Goal: Task Accomplishment & Management: Use online tool/utility

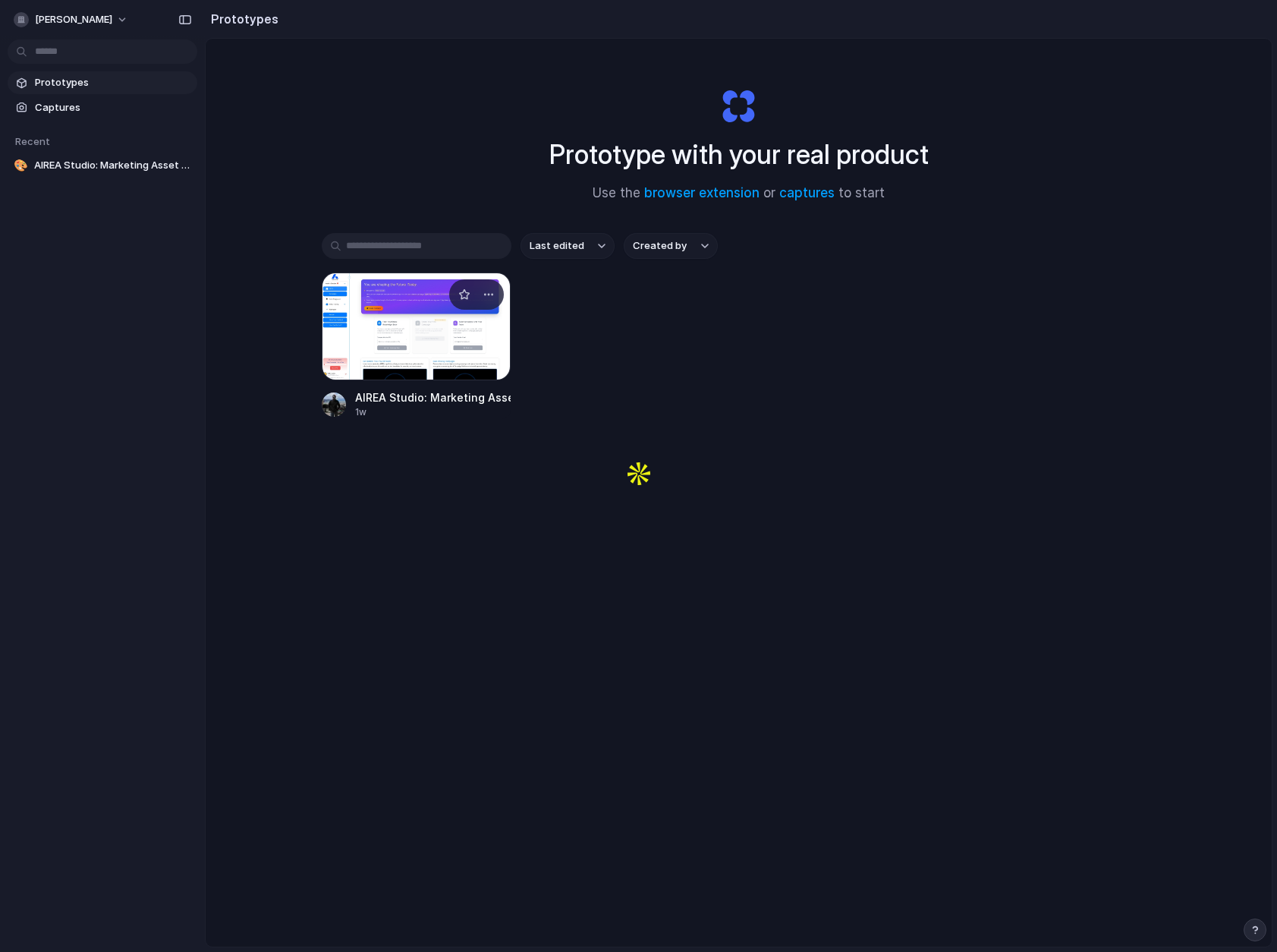
click at [494, 316] on div at bounding box center [416, 326] width 190 height 107
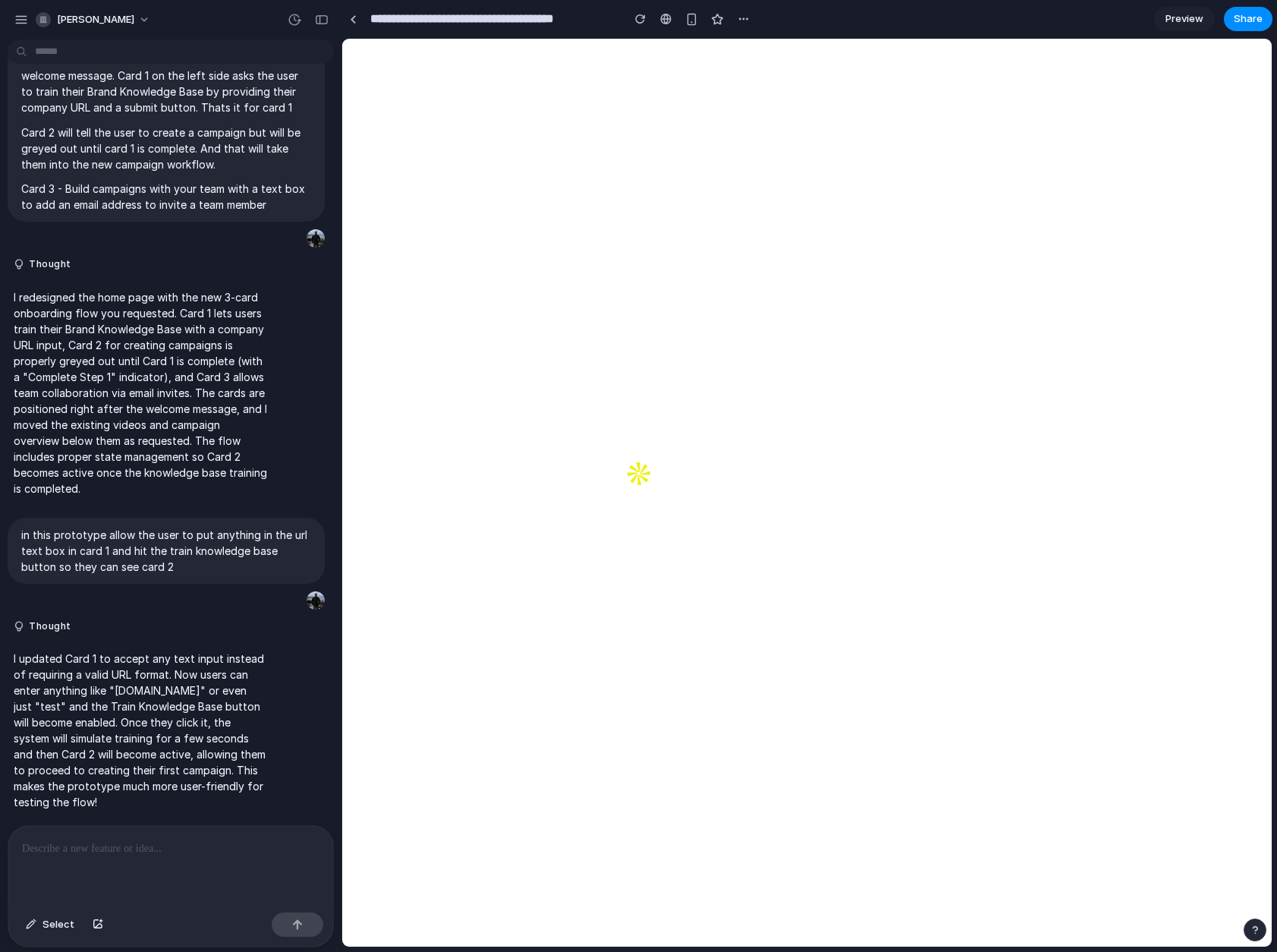
scroll to position [4516, 0]
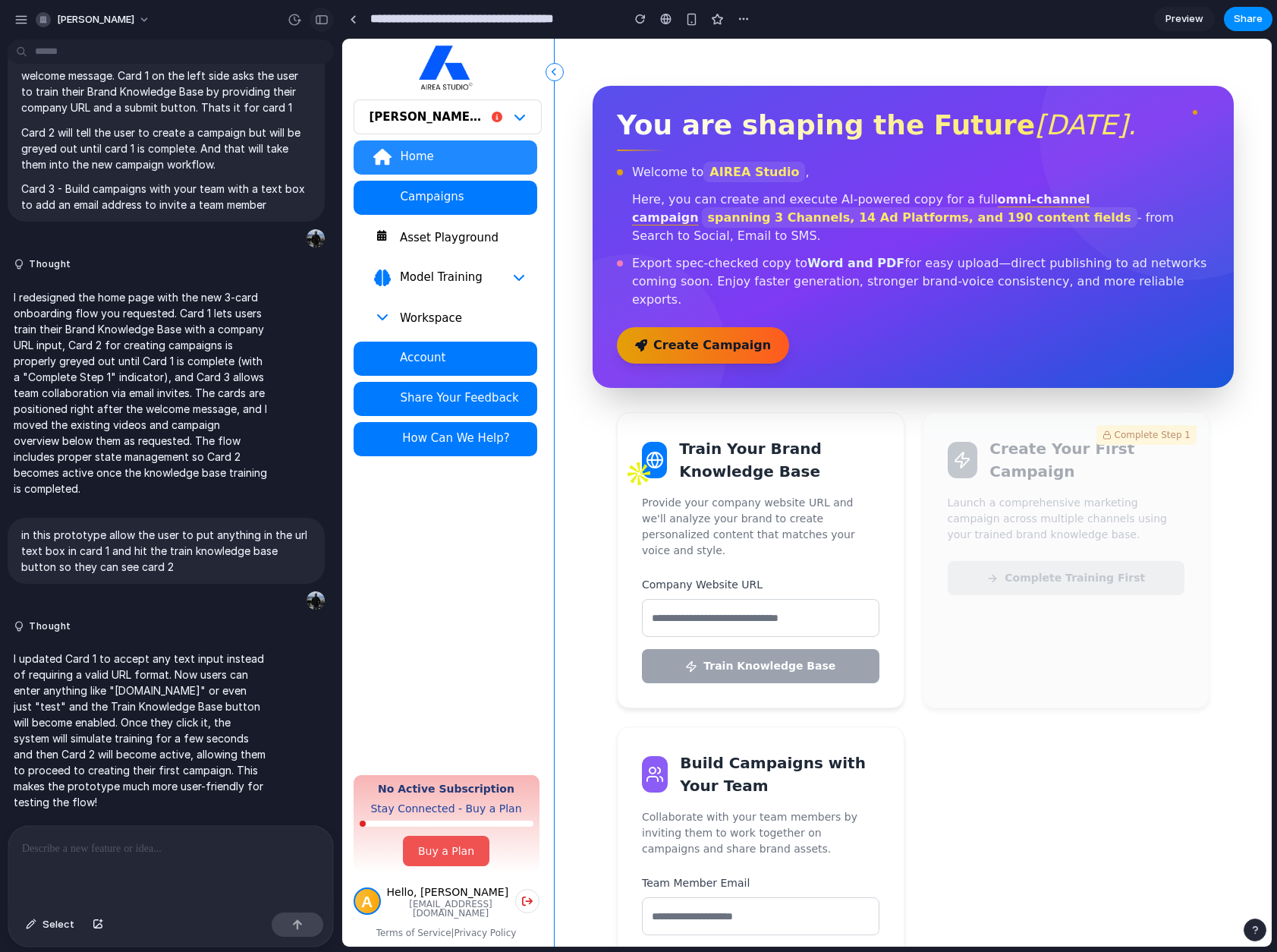
click at [319, 19] on div "button" at bounding box center [321, 20] width 13 height 11
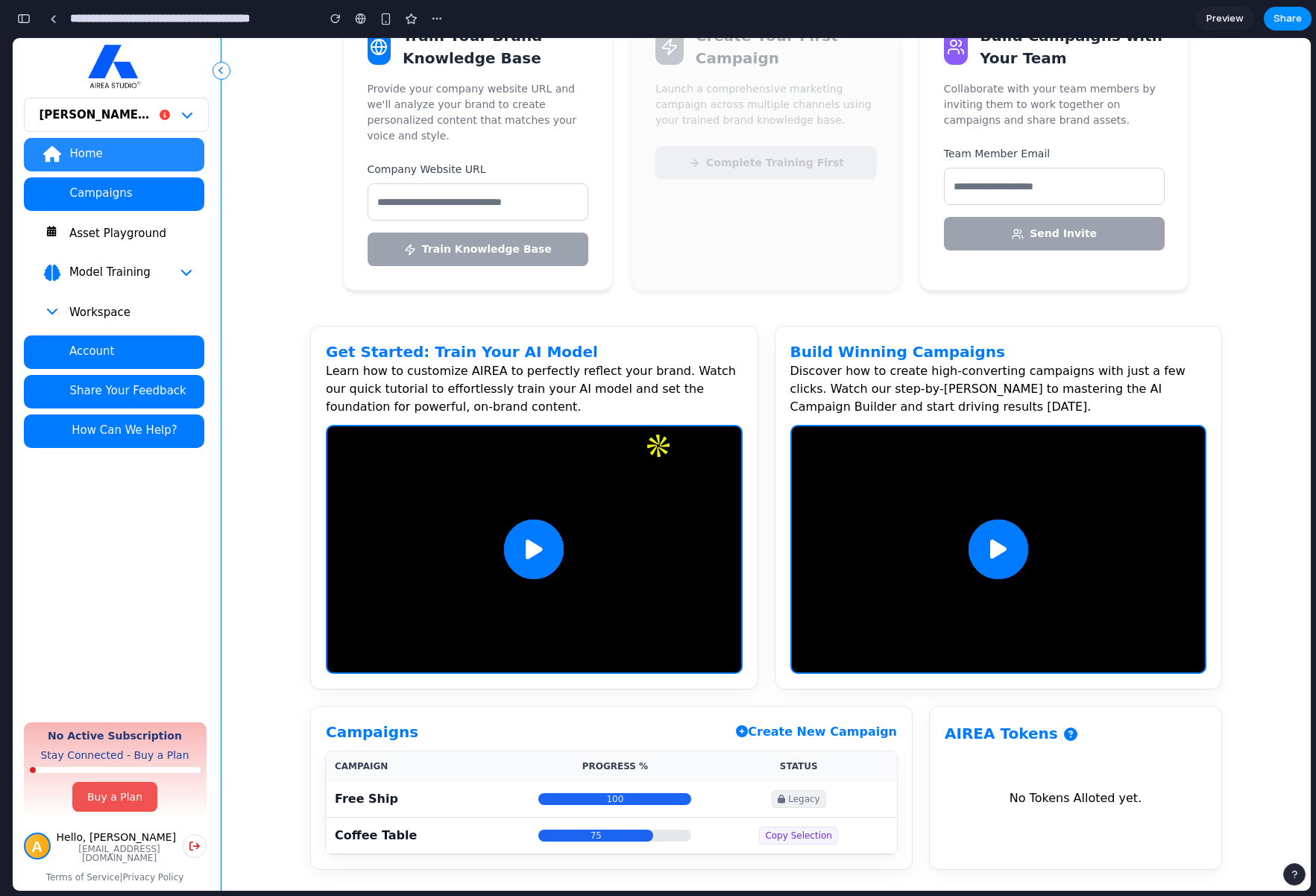
scroll to position [0, 0]
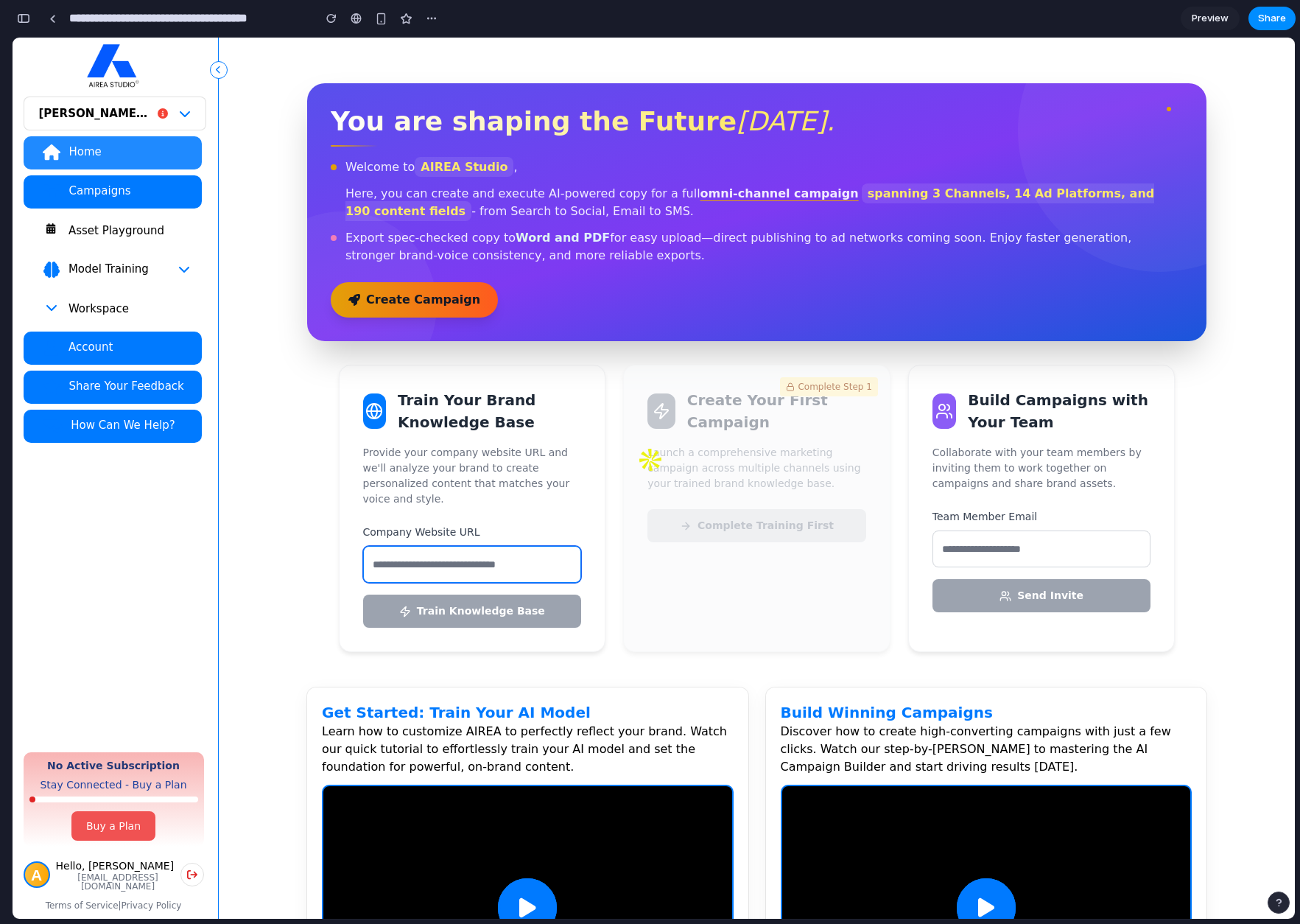
click at [479, 552] on input "text" at bounding box center [473, 564] width 219 height 37
type input "********"
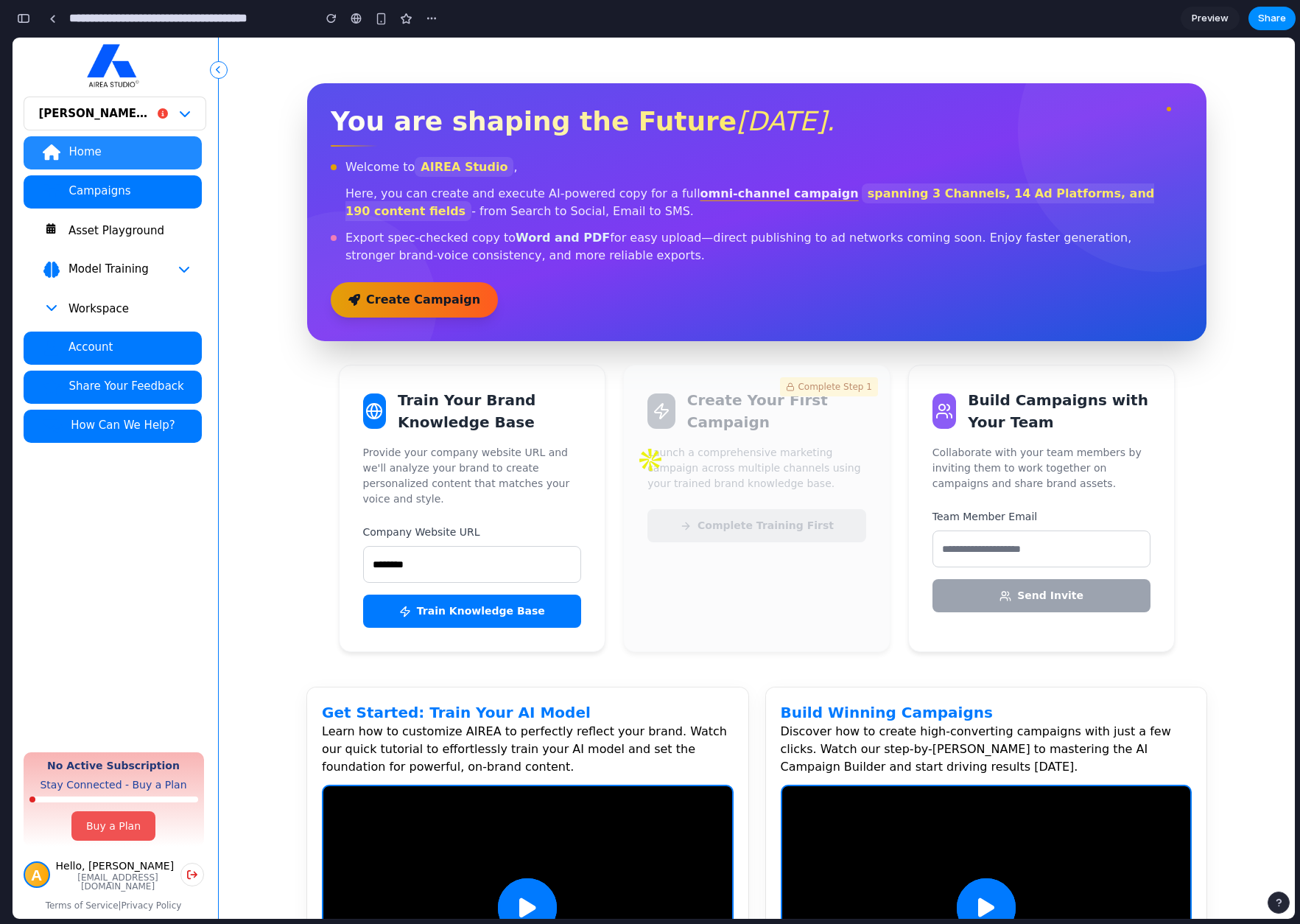
click at [497, 595] on button "Train Knowledge Base" at bounding box center [473, 611] width 219 height 33
click at [482, 604] on button "Train Knowledge Base" at bounding box center [473, 611] width 219 height 33
click at [485, 557] on input "********" at bounding box center [473, 564] width 219 height 37
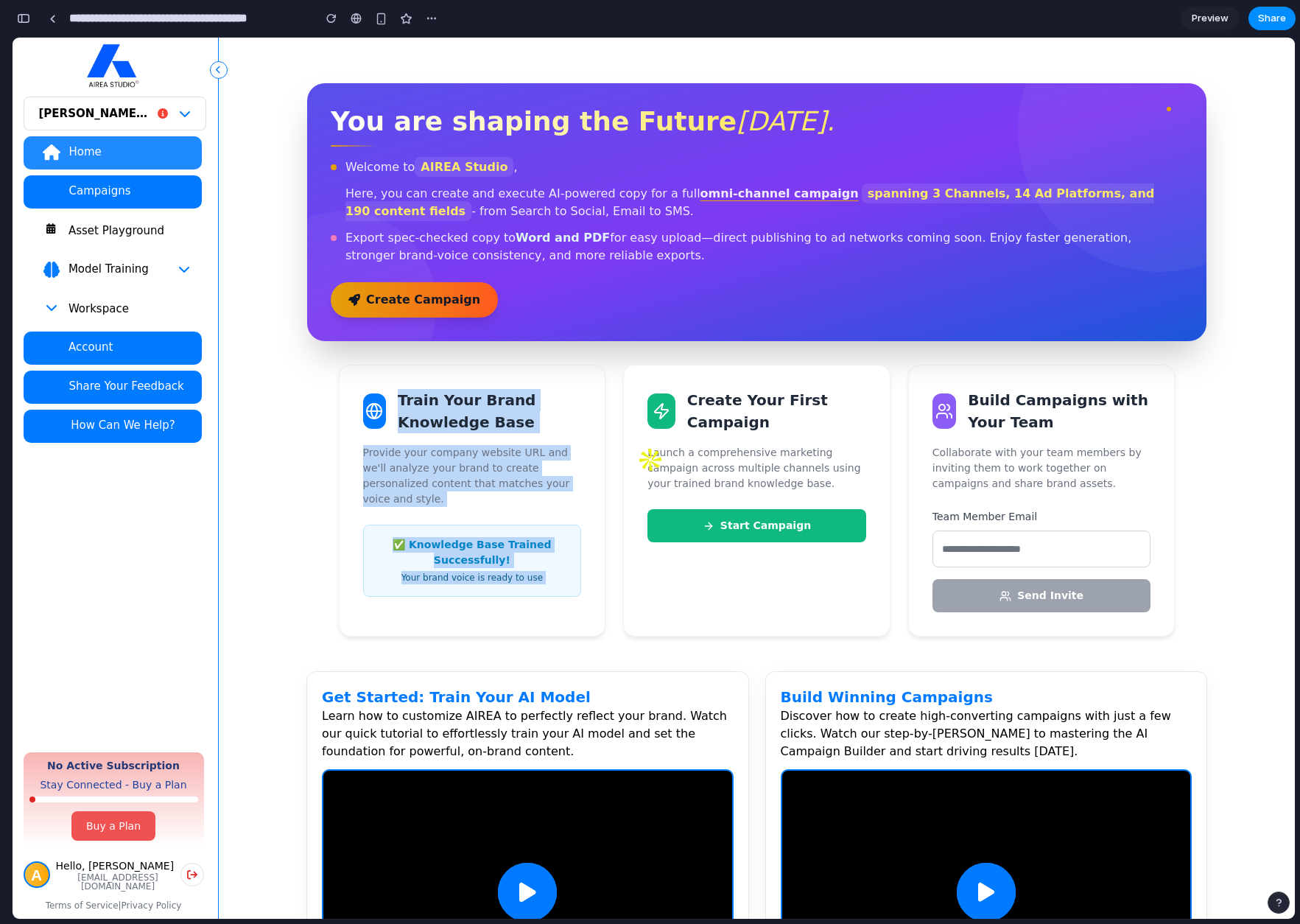
click at [548, 617] on div "Train Your Brand Knowledge Base Provide your company website URL and we'll anal…" at bounding box center [473, 500] width 268 height 272
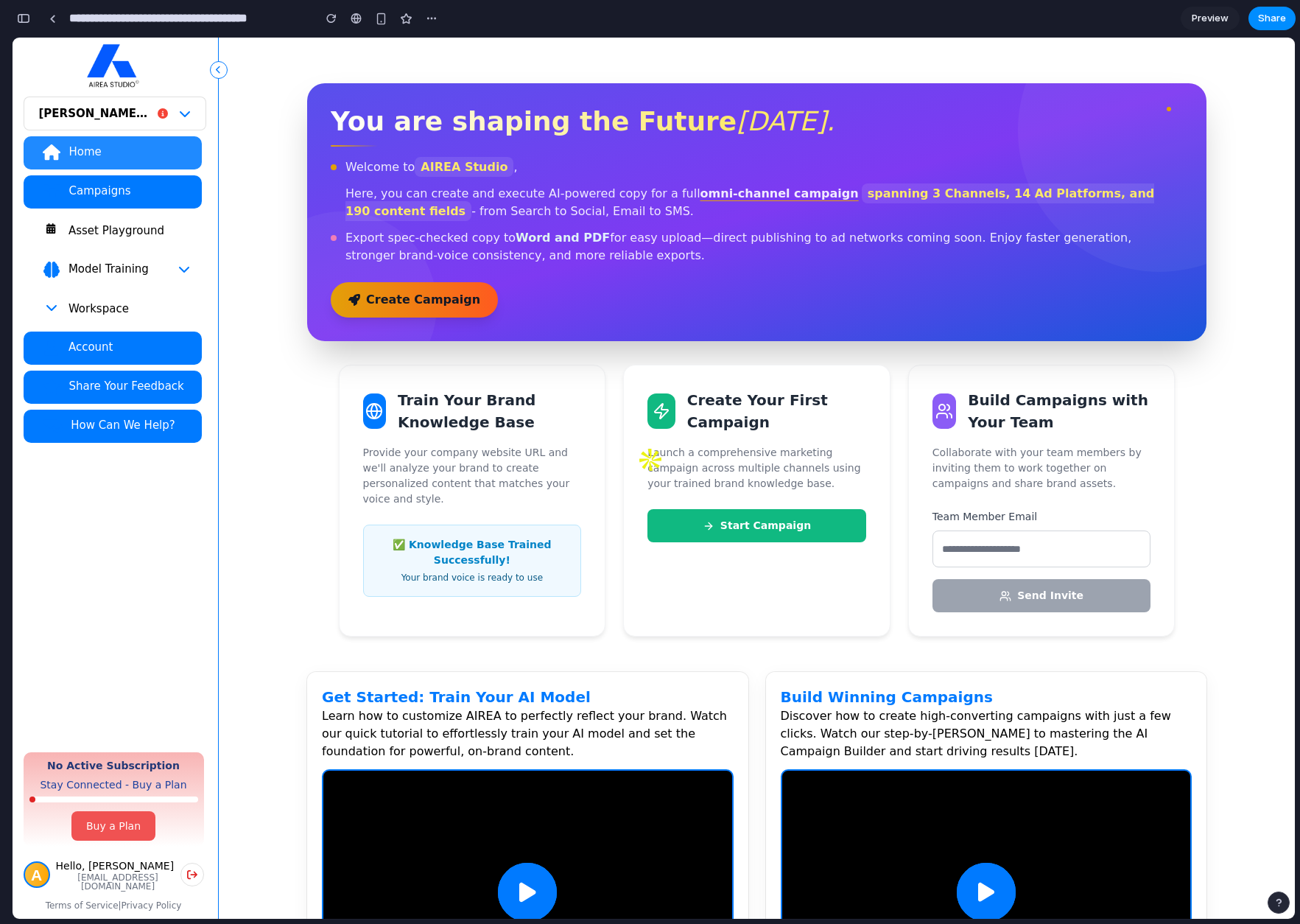
drag, startPoint x: 545, startPoint y: 572, endPoint x: 701, endPoint y: 509, distance: 168.2
click at [550, 568] on div "✅ Knowledge Base Trained Successfully! Your brand voice is ready to use" at bounding box center [473, 560] width 219 height 72
click at [743, 492] on div "Create Your First Campaign Launch a comprehensive marketing campaign across mul…" at bounding box center [757, 500] width 268 height 272
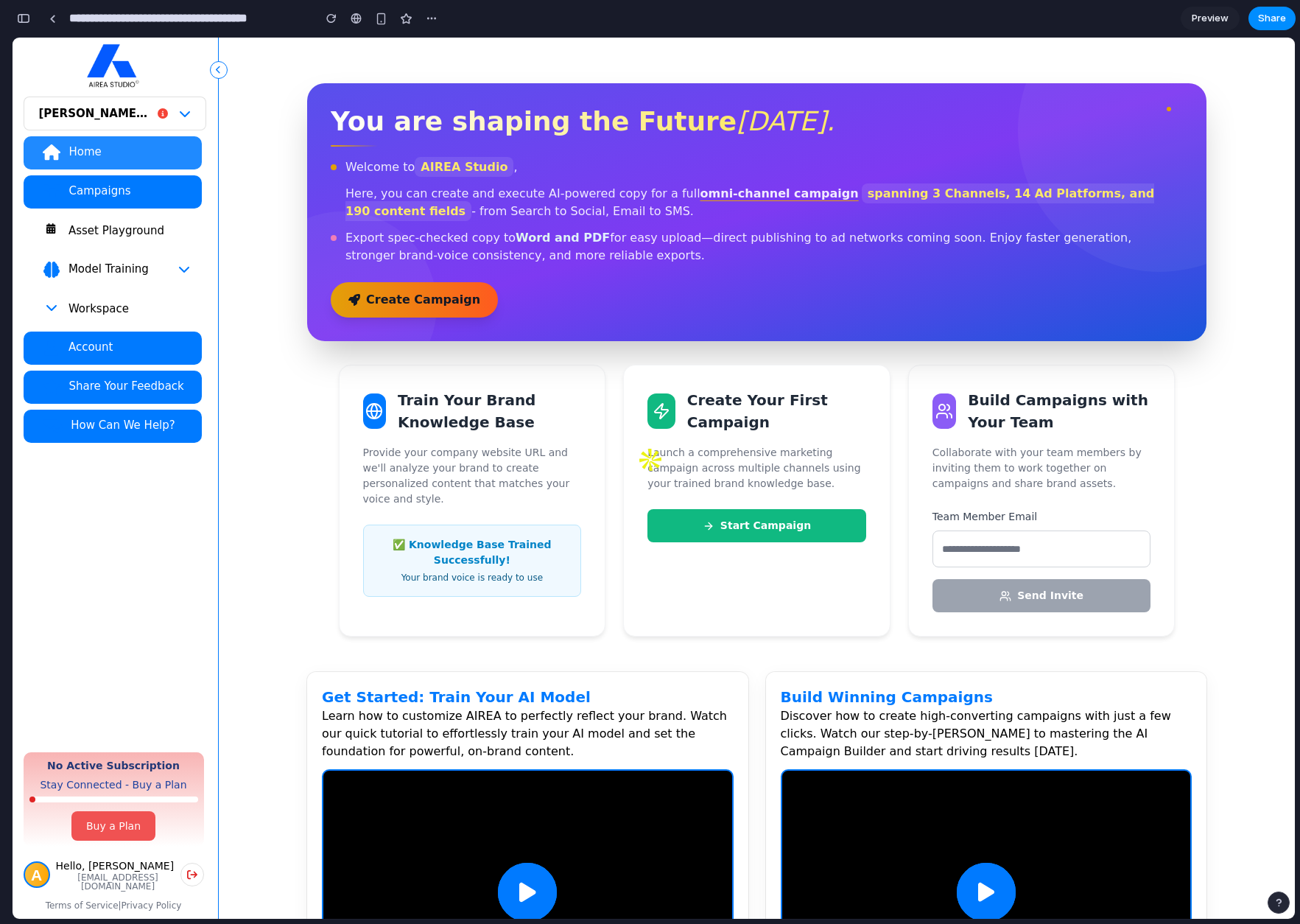
click at [530, 571] on div "Your brand voice is ready to use" at bounding box center [472, 577] width 194 height 13
click at [530, 571] on div "Your brand voice is ready to use" at bounding box center [472, 577] width 194 height 13
click at [478, 524] on div "✅ Knowledge Base Trained Successfully! Your brand voice is ready to use" at bounding box center [473, 560] width 219 height 72
click at [846, 538] on button "Start Campaign" at bounding box center [757, 525] width 219 height 33
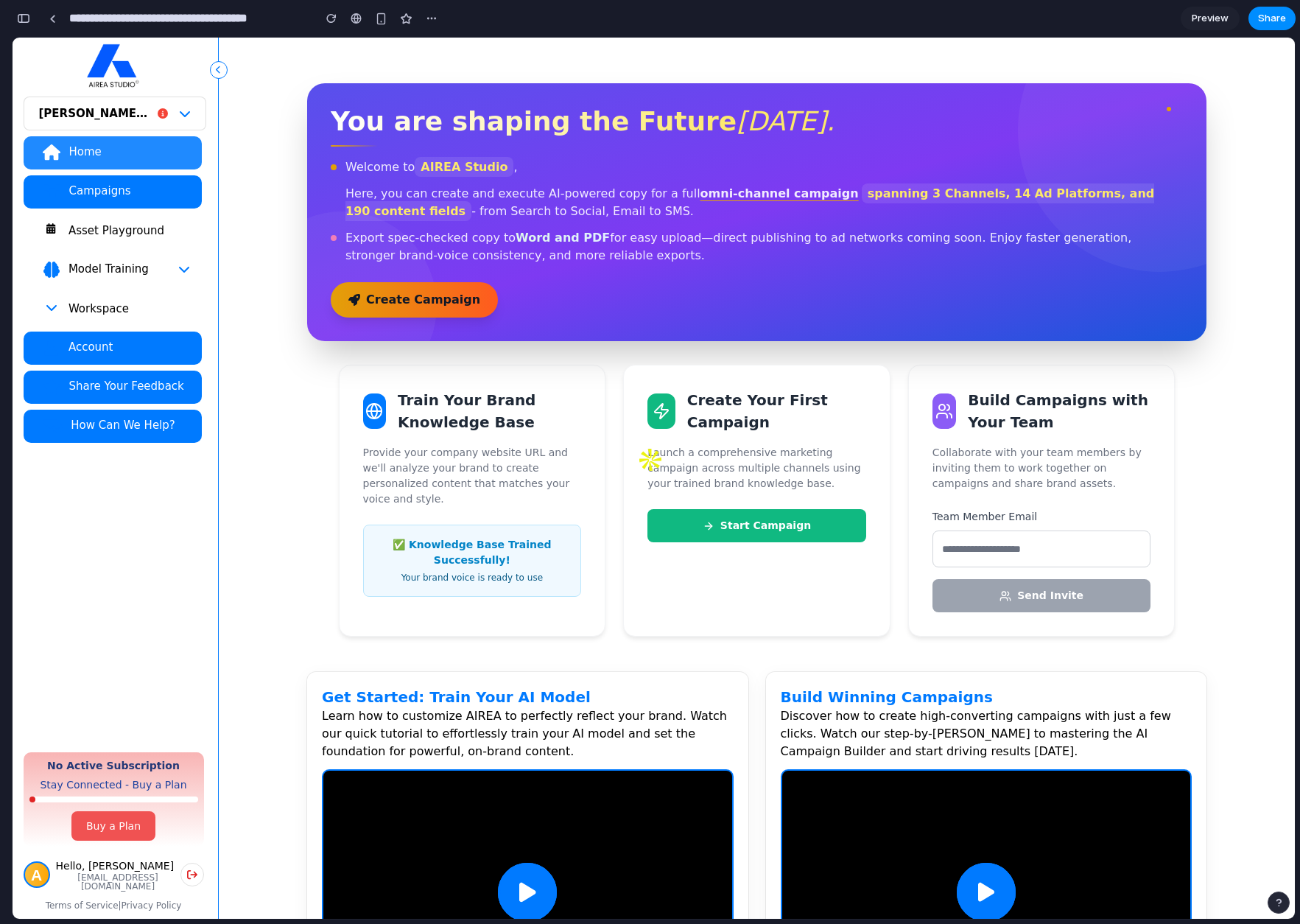
click at [537, 524] on div "✅ Knowledge Base Trained Successfully! Your brand voice is ready to use" at bounding box center [473, 560] width 219 height 72
click at [534, 537] on div "✅ Knowledge Base Trained Successfully!" at bounding box center [472, 553] width 194 height 31
click at [760, 515] on button "Start Campaign" at bounding box center [757, 525] width 219 height 33
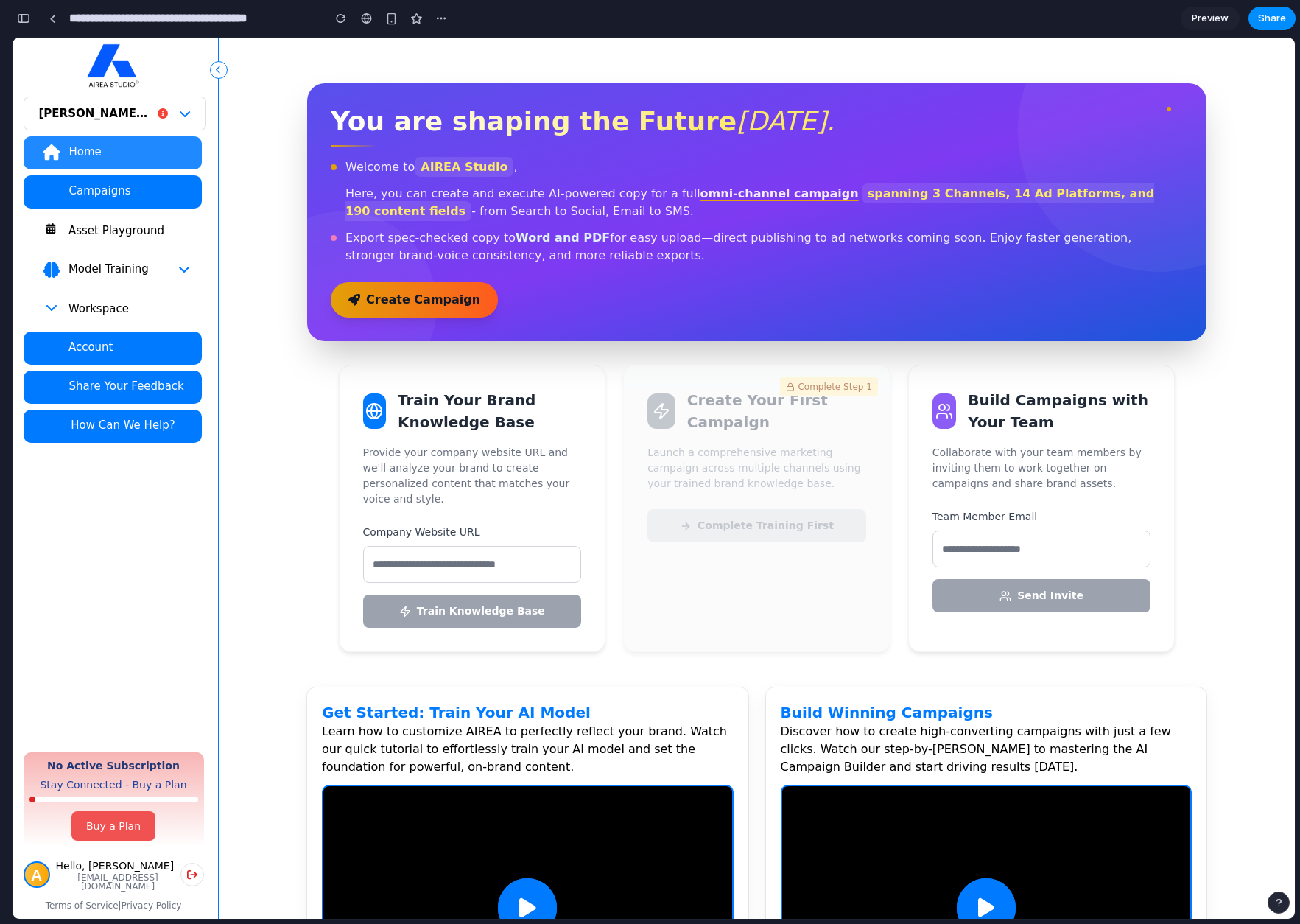
scroll to position [7873, 0]
click at [514, 549] on input "text" at bounding box center [473, 564] width 219 height 37
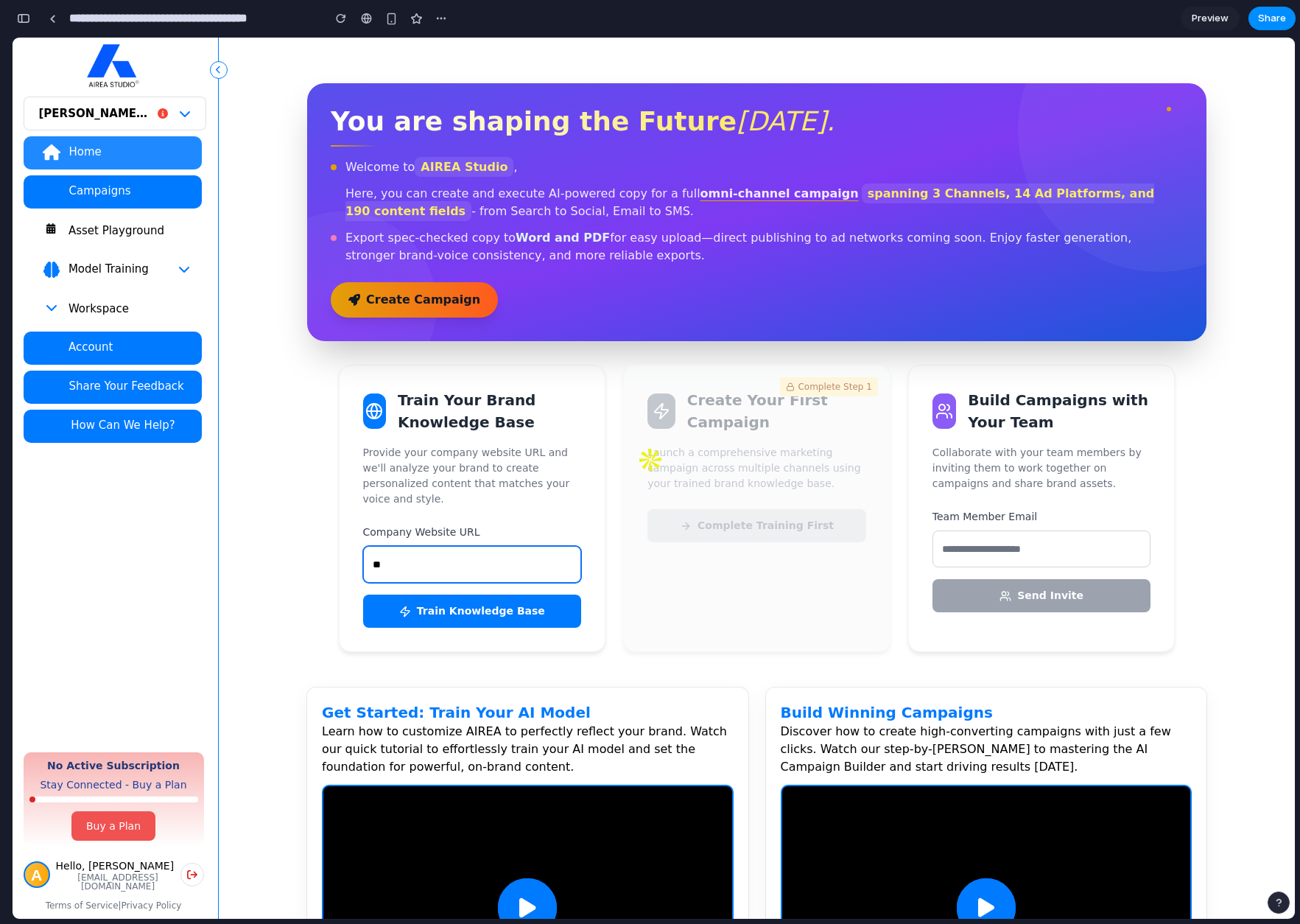
type input "*"
type input "********"
click at [538, 606] on button "Train Knowledge Base" at bounding box center [473, 611] width 219 height 33
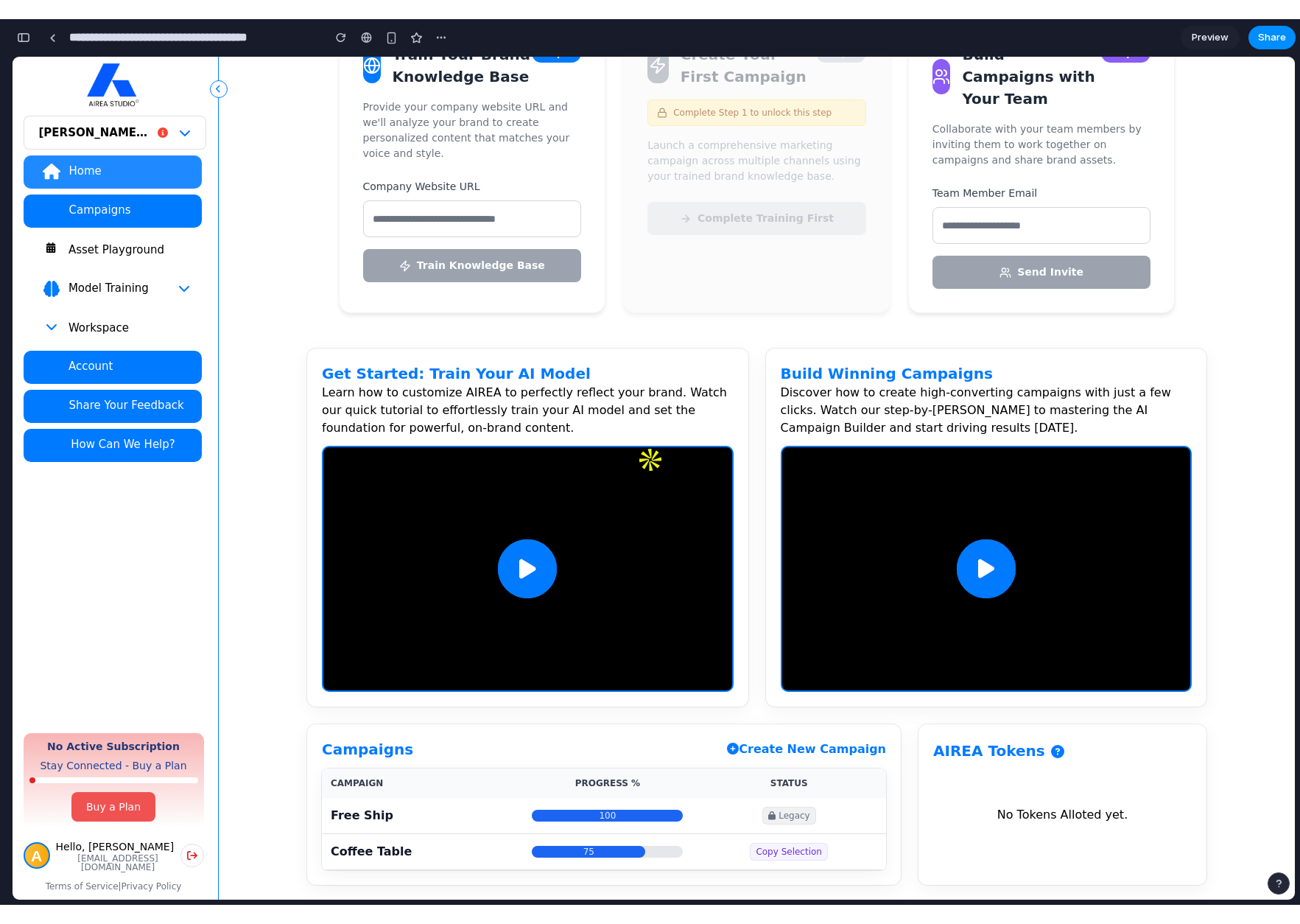
scroll to position [0, 0]
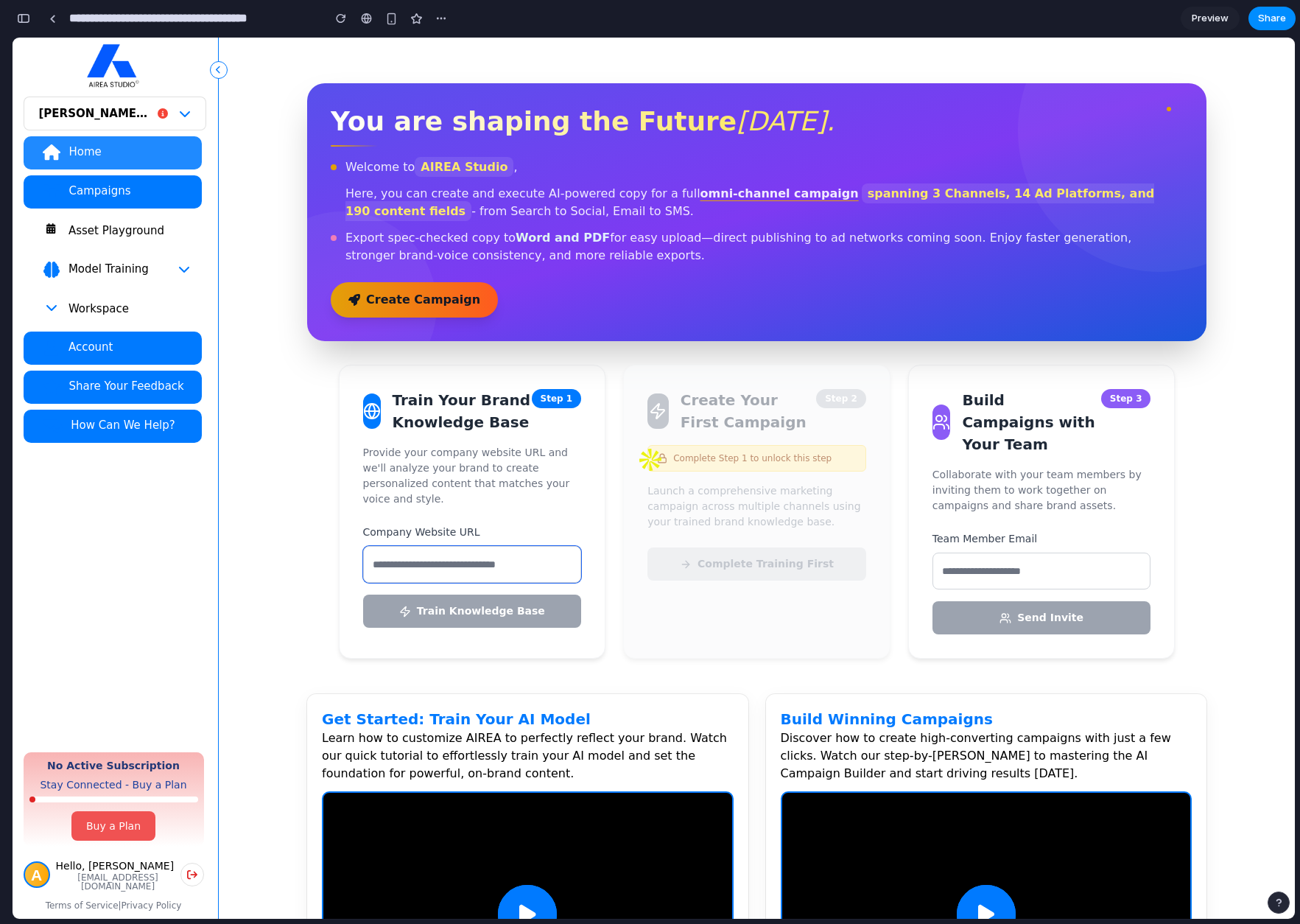
click at [422, 559] on input "text" at bounding box center [473, 564] width 219 height 37
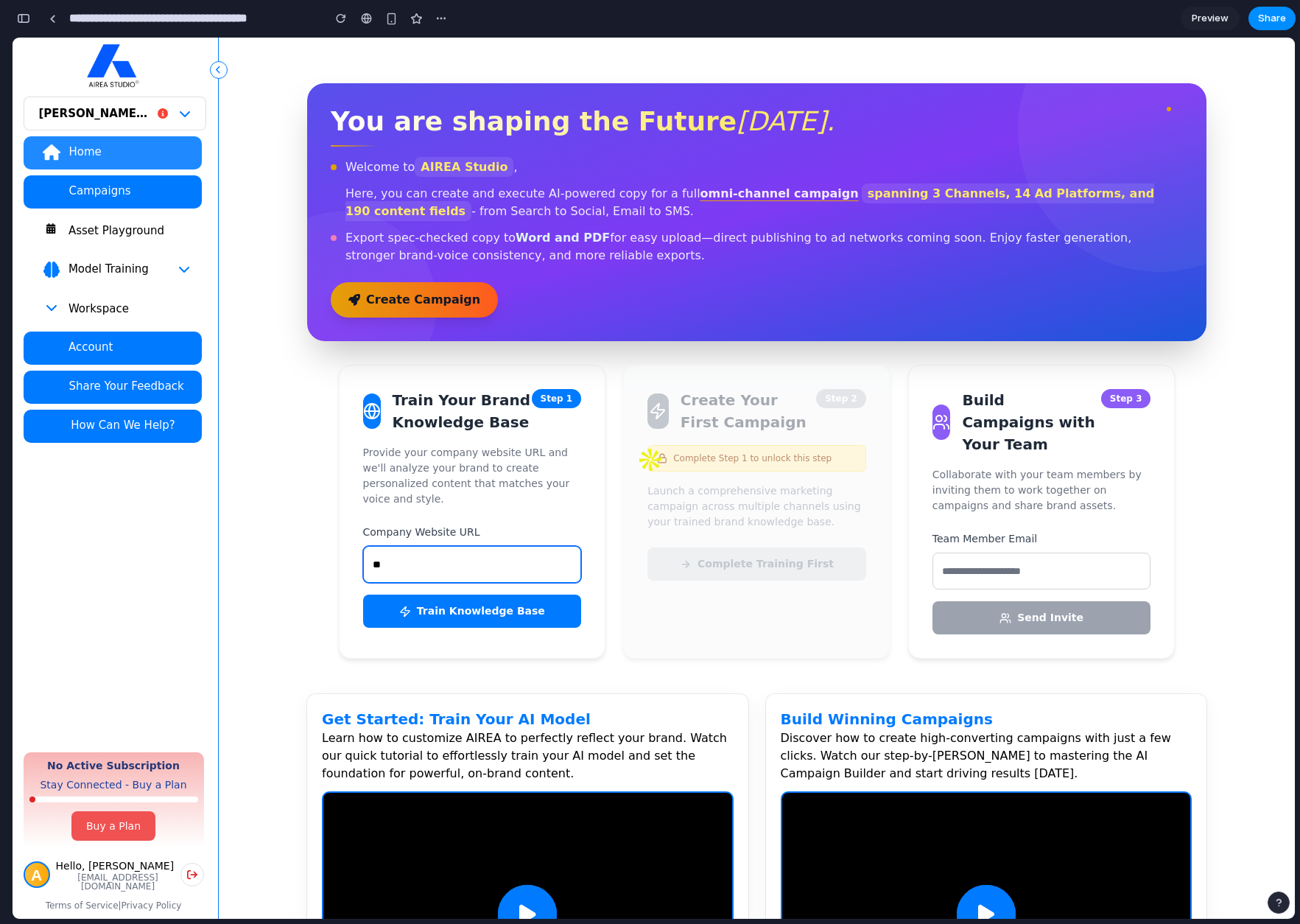
type input "*"
type input "********"
click at [488, 478] on p "Provide your company website URL and we'll analyze your brand to create persona…" at bounding box center [473, 475] width 219 height 62
click at [450, 559] on input "********" at bounding box center [473, 564] width 219 height 37
click at [463, 600] on button "Train Knowledge Base" at bounding box center [473, 611] width 219 height 33
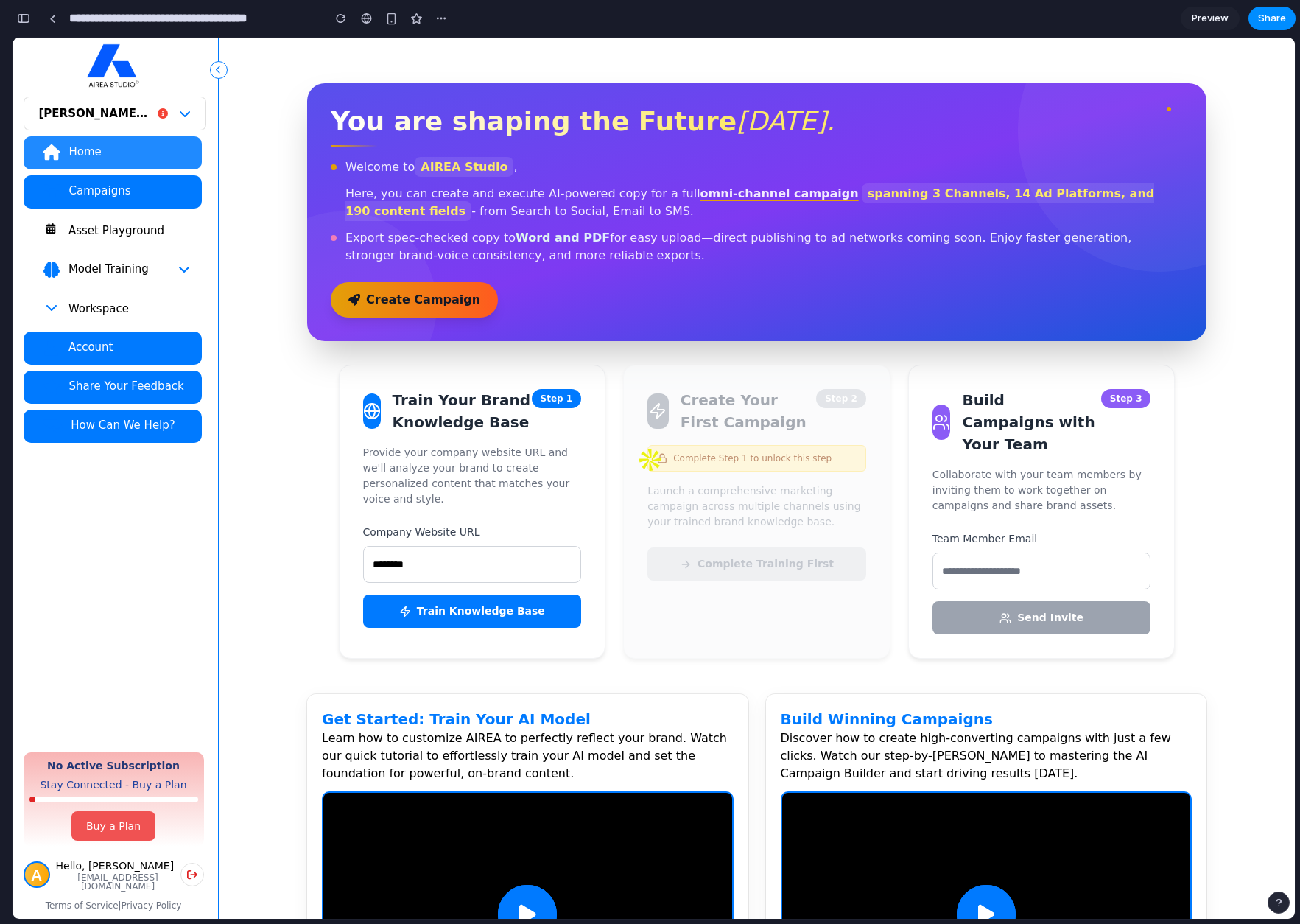
click at [466, 600] on button "Train Knowledge Base" at bounding box center [473, 611] width 219 height 33
click at [466, 597] on button "Train Knowledge Base" at bounding box center [473, 611] width 219 height 33
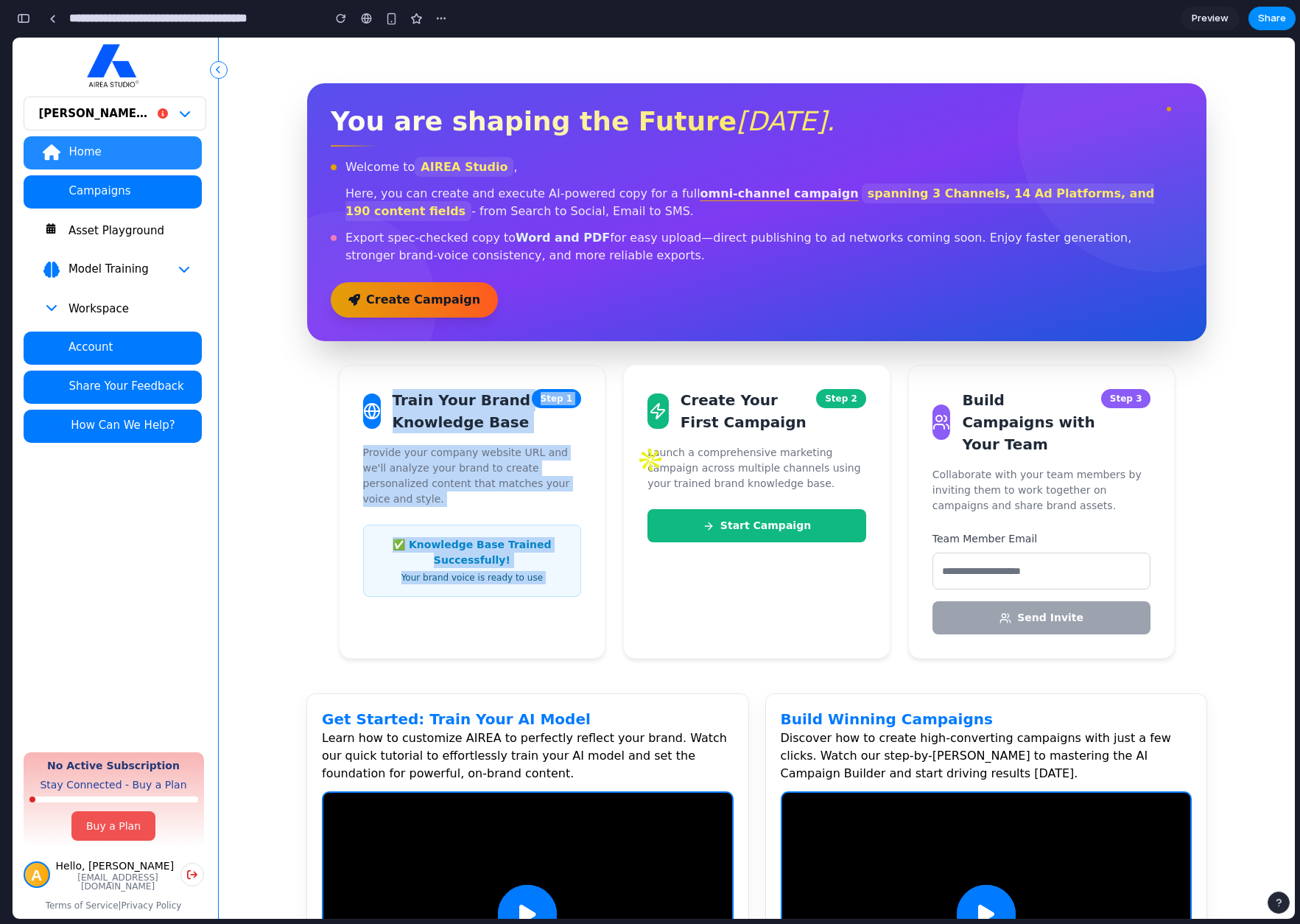
click at [466, 597] on div "Train Your Brand Knowledge Base Step 1 Provide your company website URL and we'…" at bounding box center [473, 511] width 268 height 294
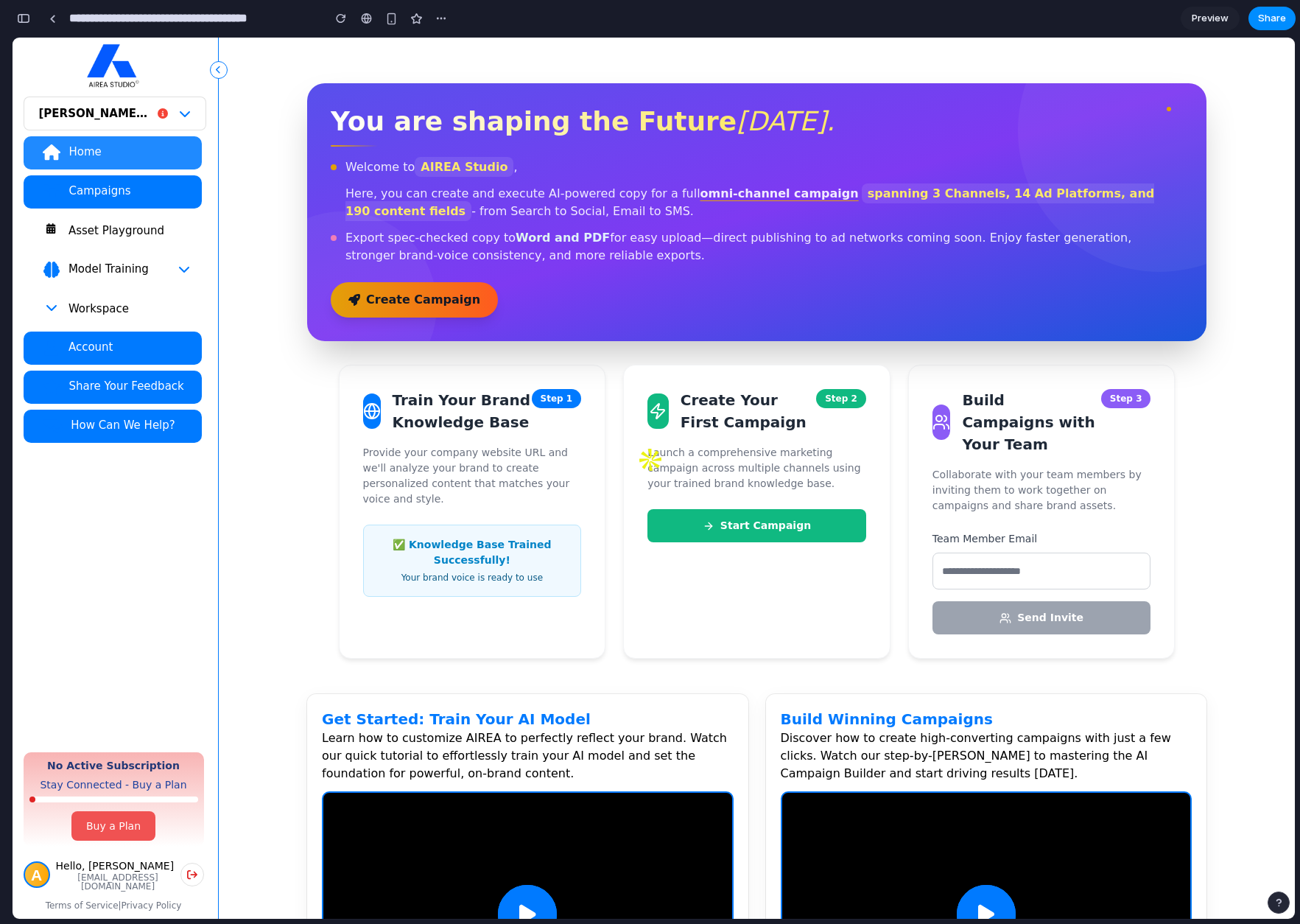
click at [486, 496] on div "Train Your Brand Knowledge Base Step 1 Provide your company website URL and we'…" at bounding box center [473, 511] width 268 height 294
click at [743, 518] on button "Start Campaign" at bounding box center [757, 525] width 219 height 33
click at [735, 526] on button "Start Campaign" at bounding box center [757, 525] width 219 height 33
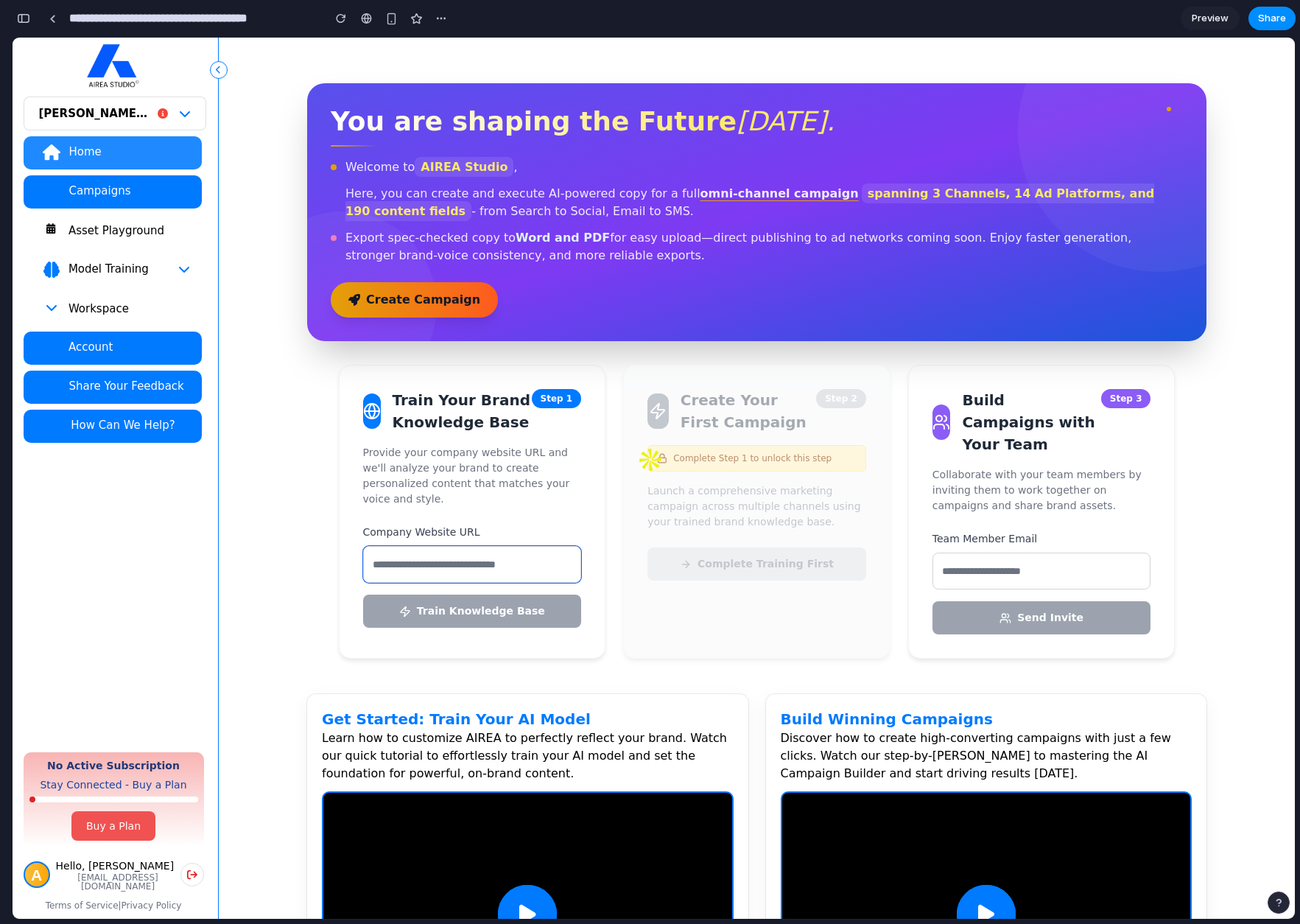
click at [456, 560] on input "text" at bounding box center [473, 564] width 219 height 37
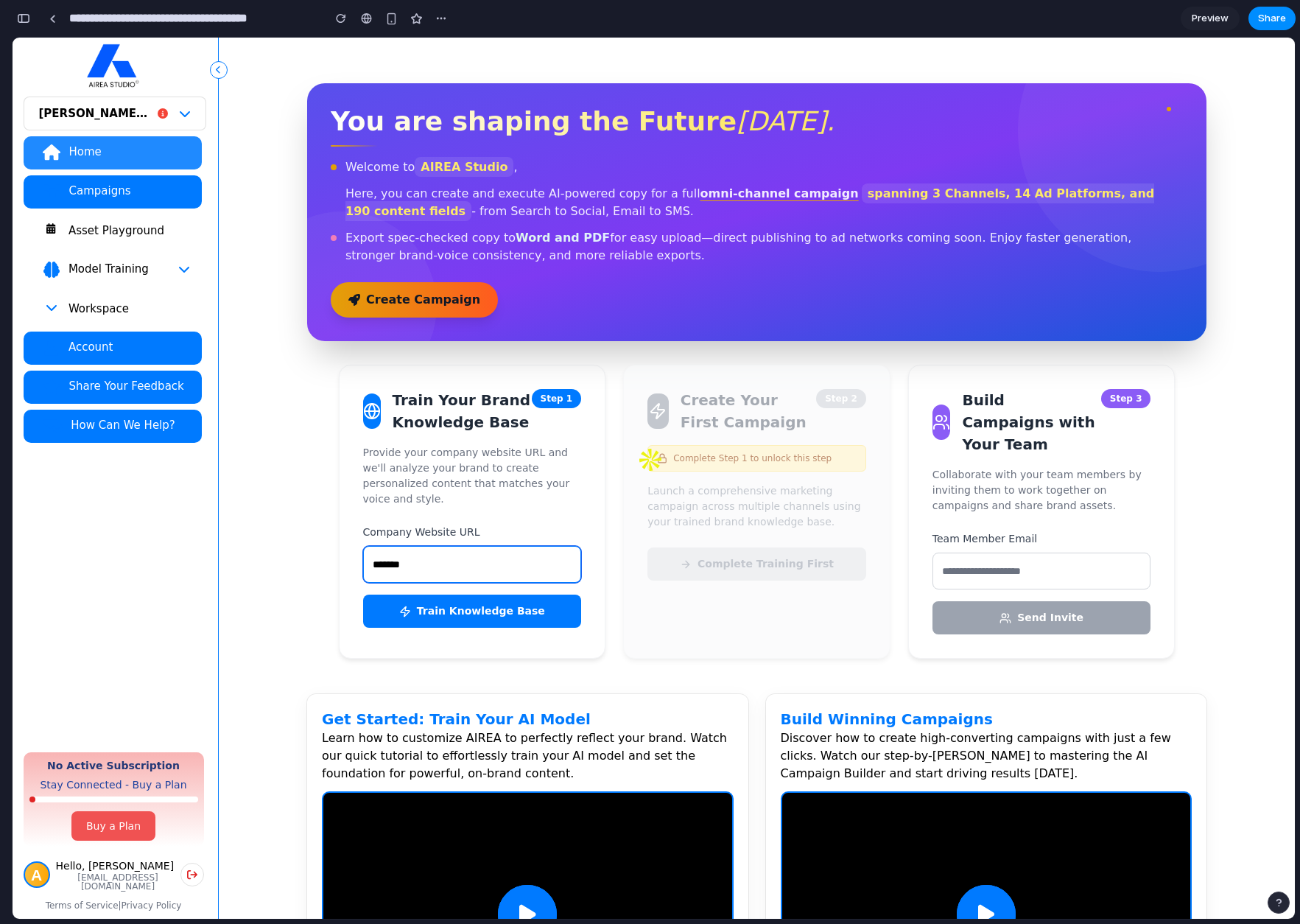
type input "********"
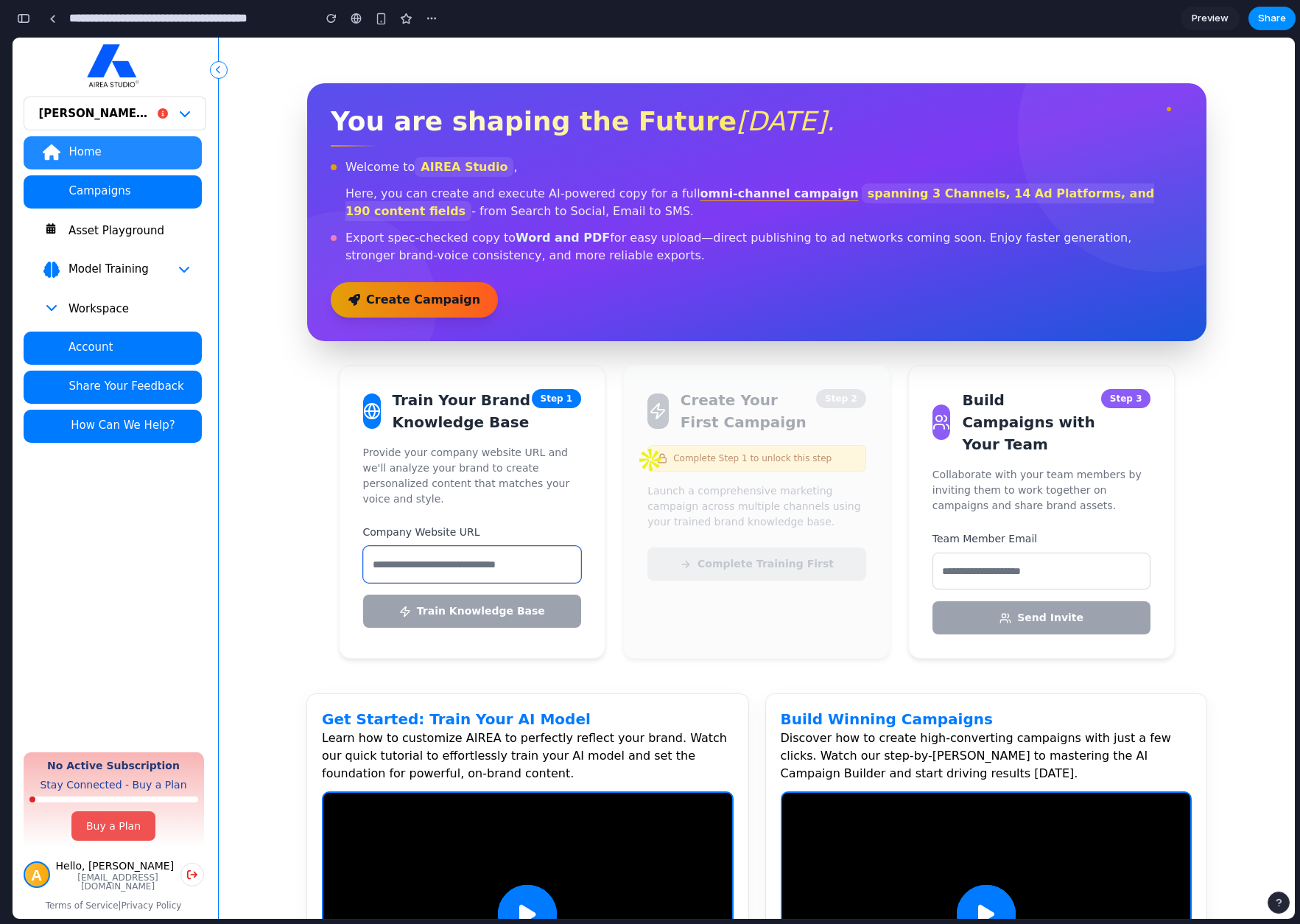
click at [446, 548] on input "text" at bounding box center [473, 564] width 219 height 37
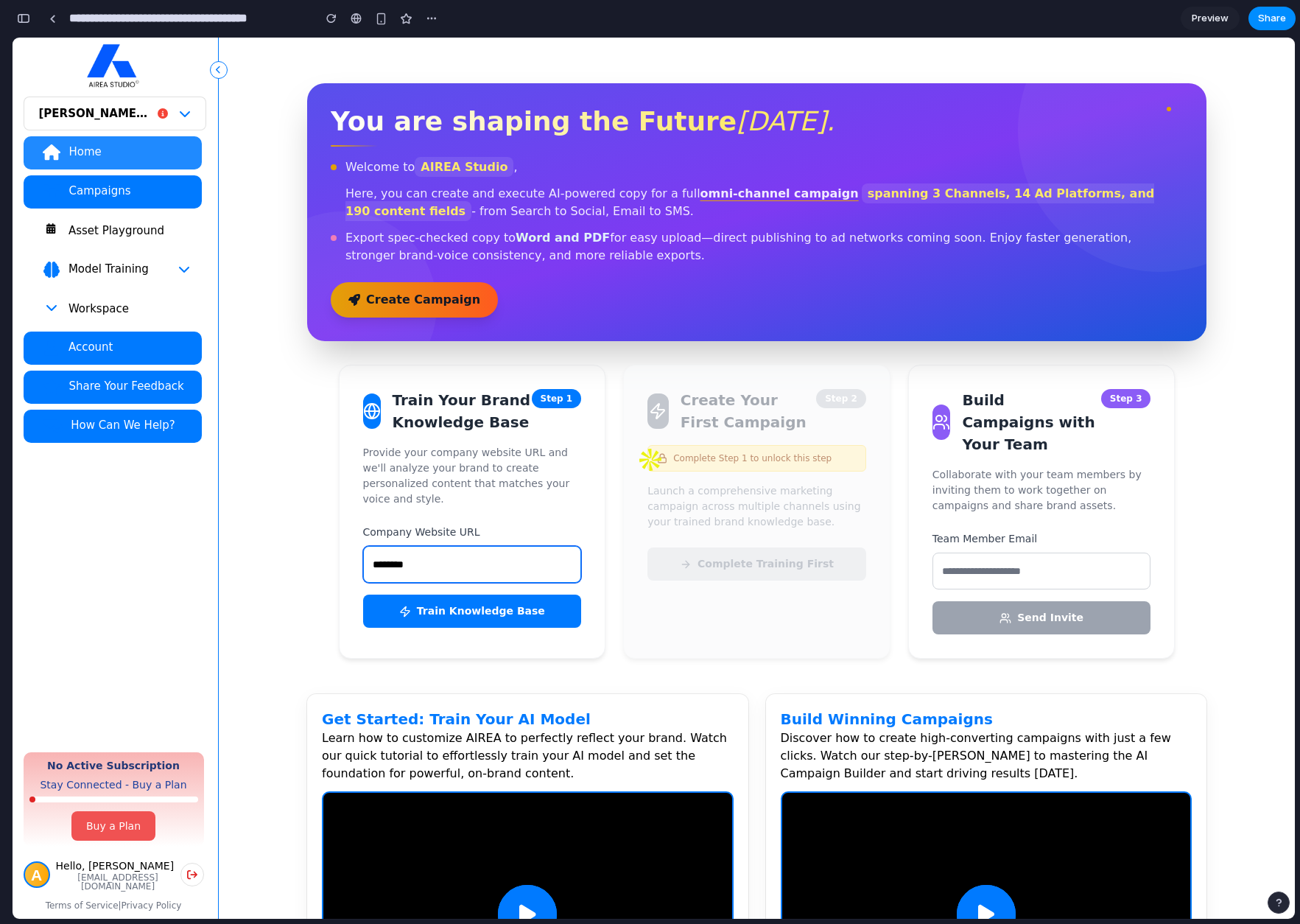
type input "********"
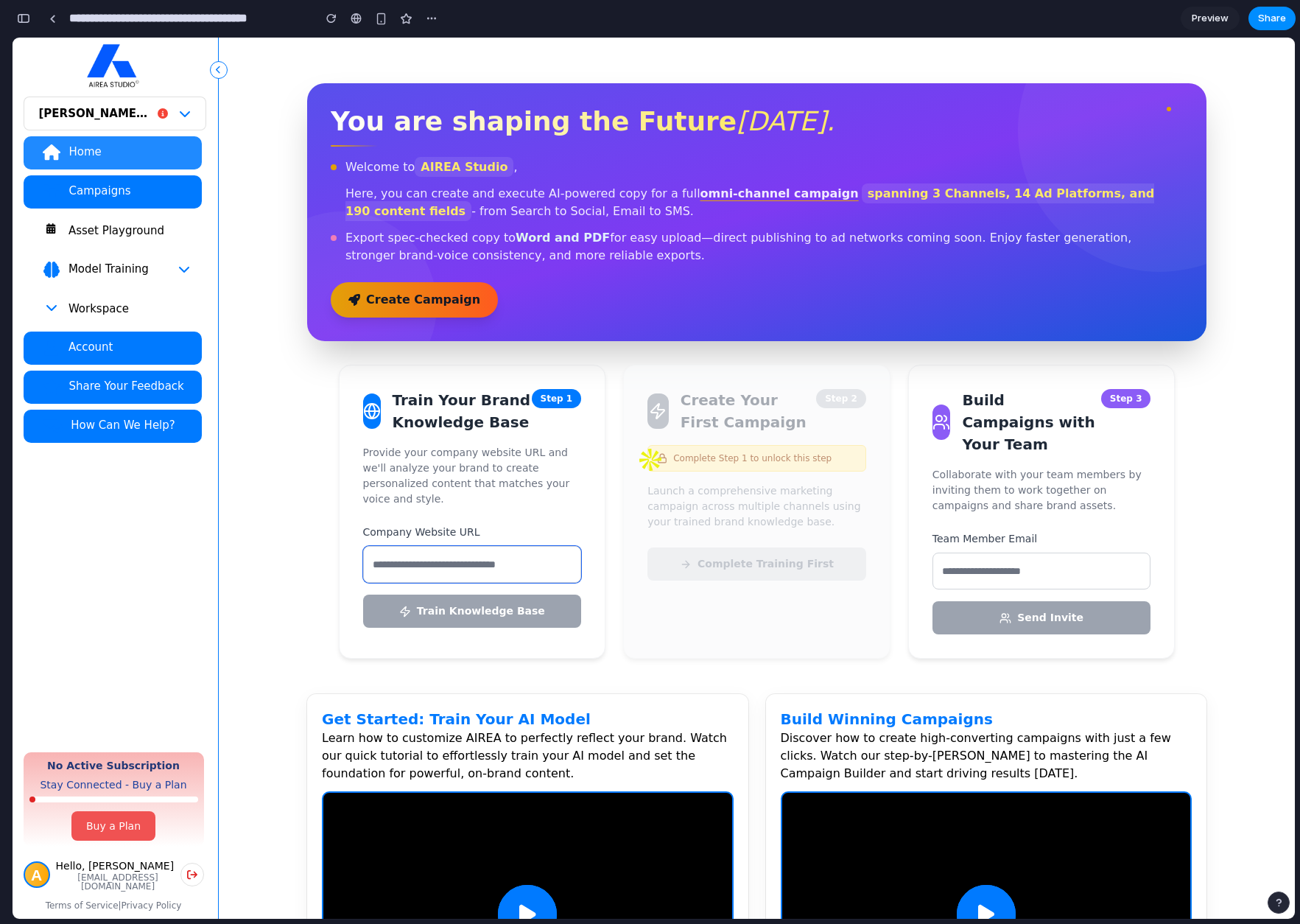
click at [480, 546] on input "text" at bounding box center [473, 564] width 219 height 37
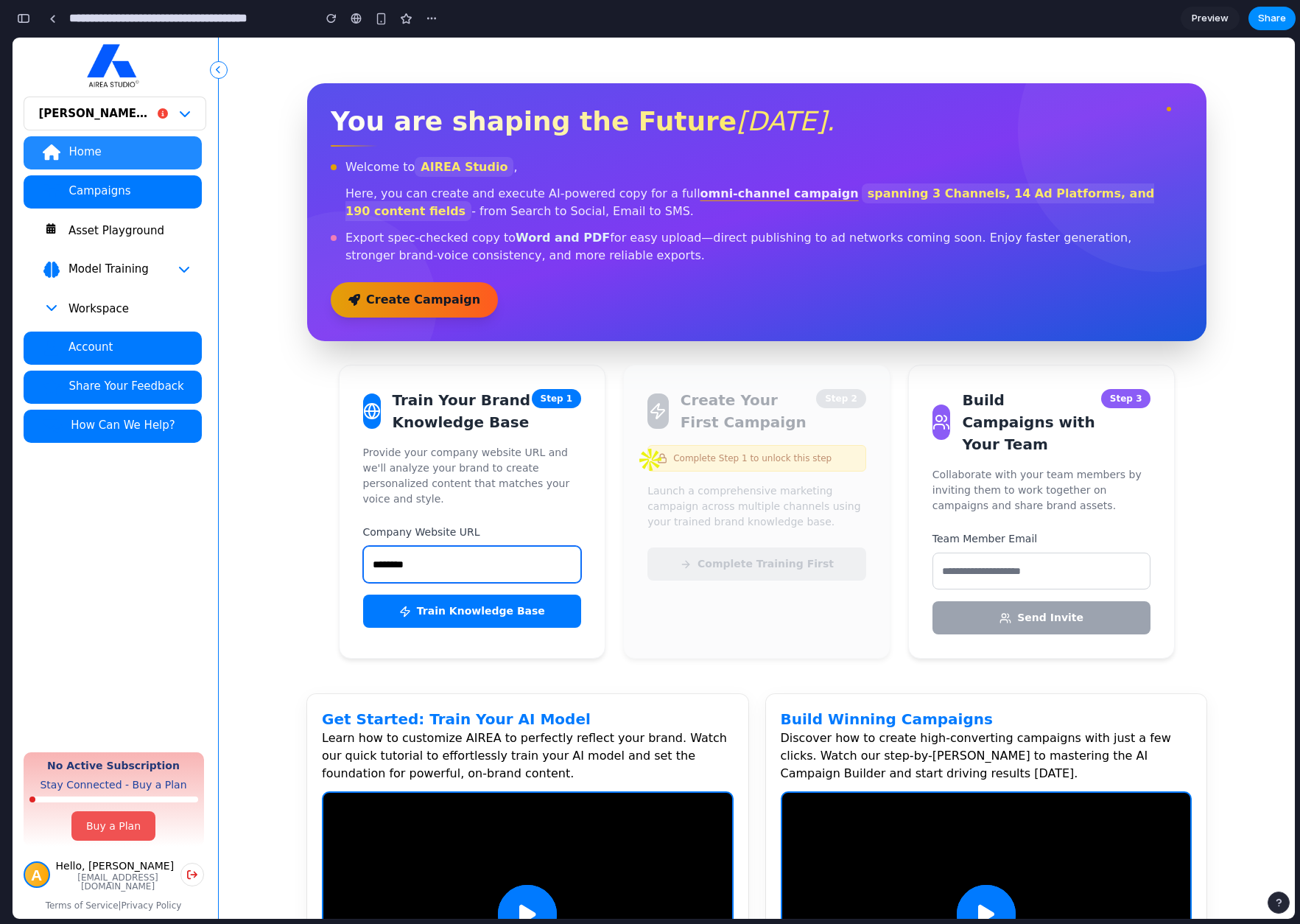
type input "********"
click at [505, 611] on button "Train Knowledge Base" at bounding box center [473, 611] width 219 height 33
click at [504, 605] on button "Train Knowledge Base" at bounding box center [473, 611] width 219 height 33
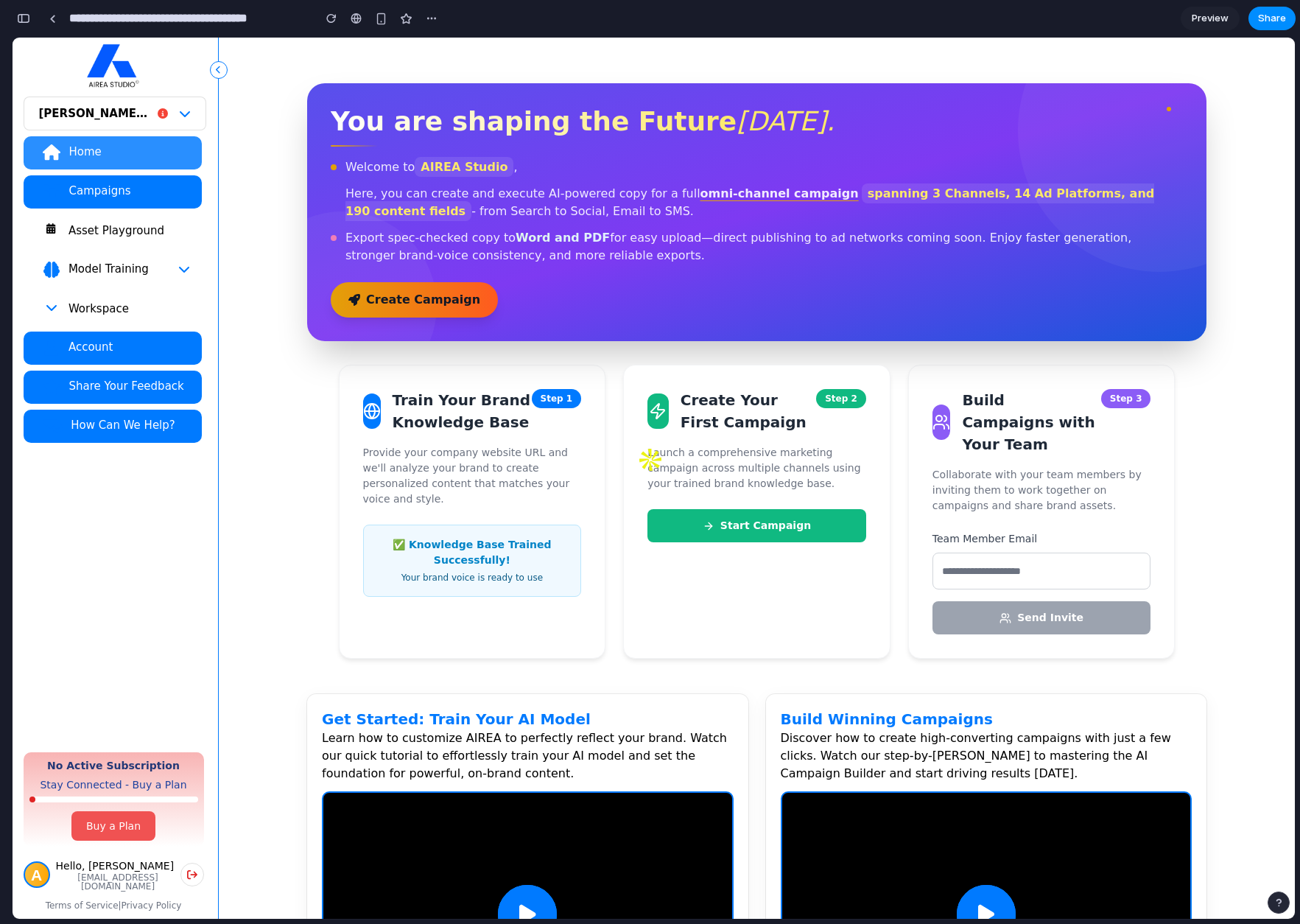
click at [75, 152] on div "Home" at bounding box center [129, 151] width 122 height 15
click at [1283, 17] on span "Share" at bounding box center [1272, 18] width 28 height 15
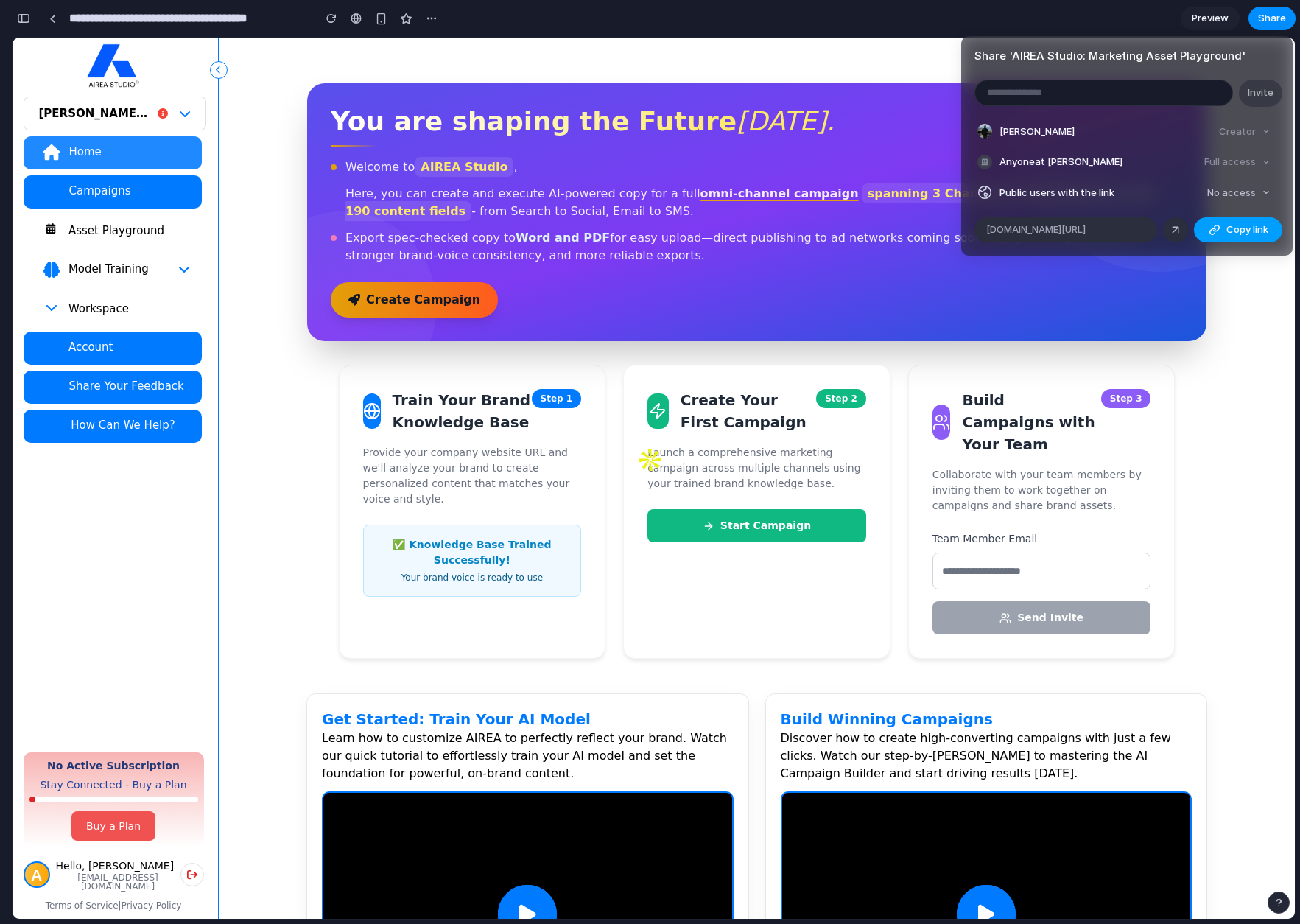
click at [1235, 225] on span "Copy link" at bounding box center [1248, 229] width 42 height 15
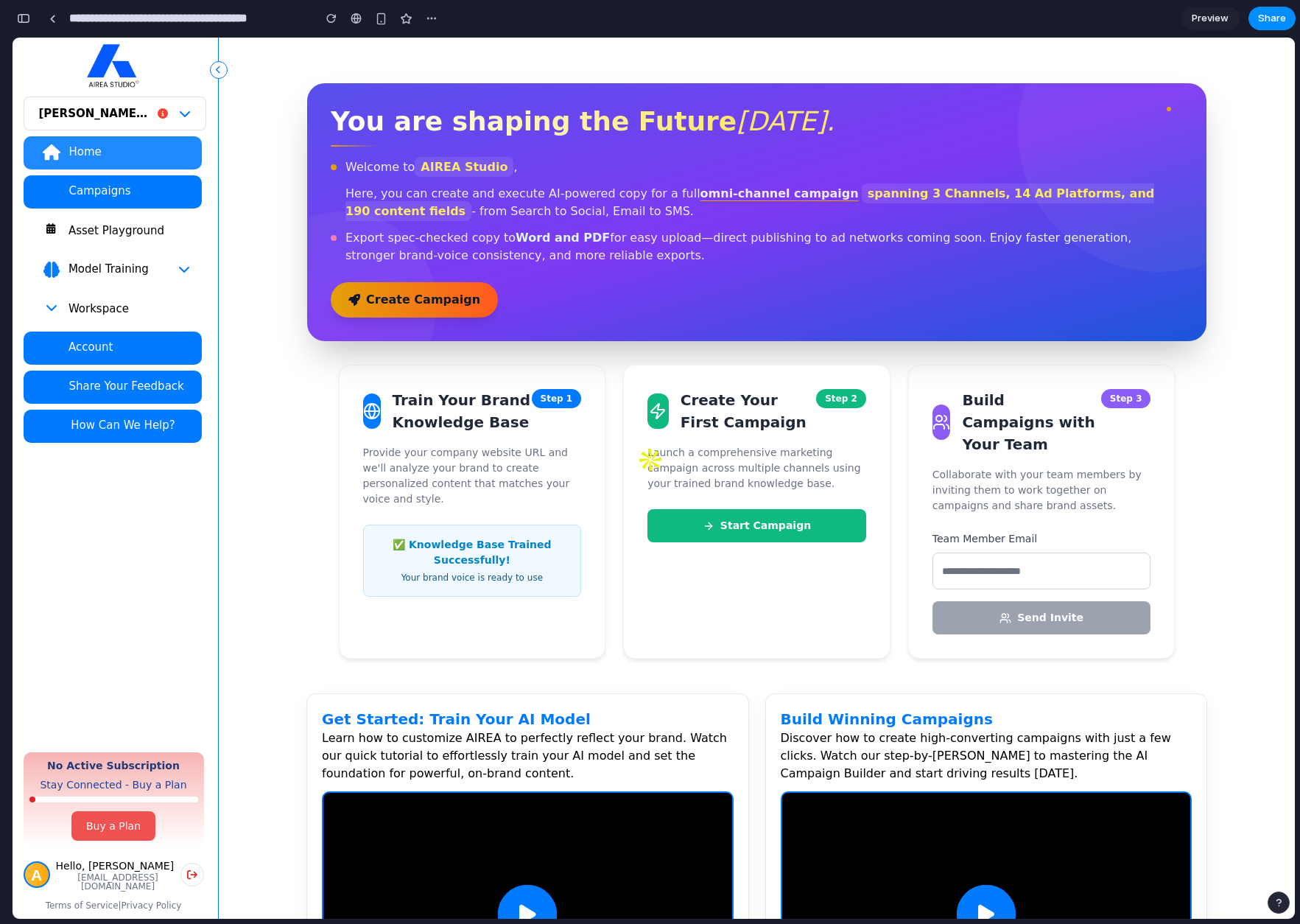
click at [1092, 30] on div "Share ' AIREA Studio: Marketing Asset Playground ' Invite [PERSON_NAME] Creator…" at bounding box center [650, 462] width 1300 height 924
click at [57, 23] on link at bounding box center [51, 17] width 22 height 22
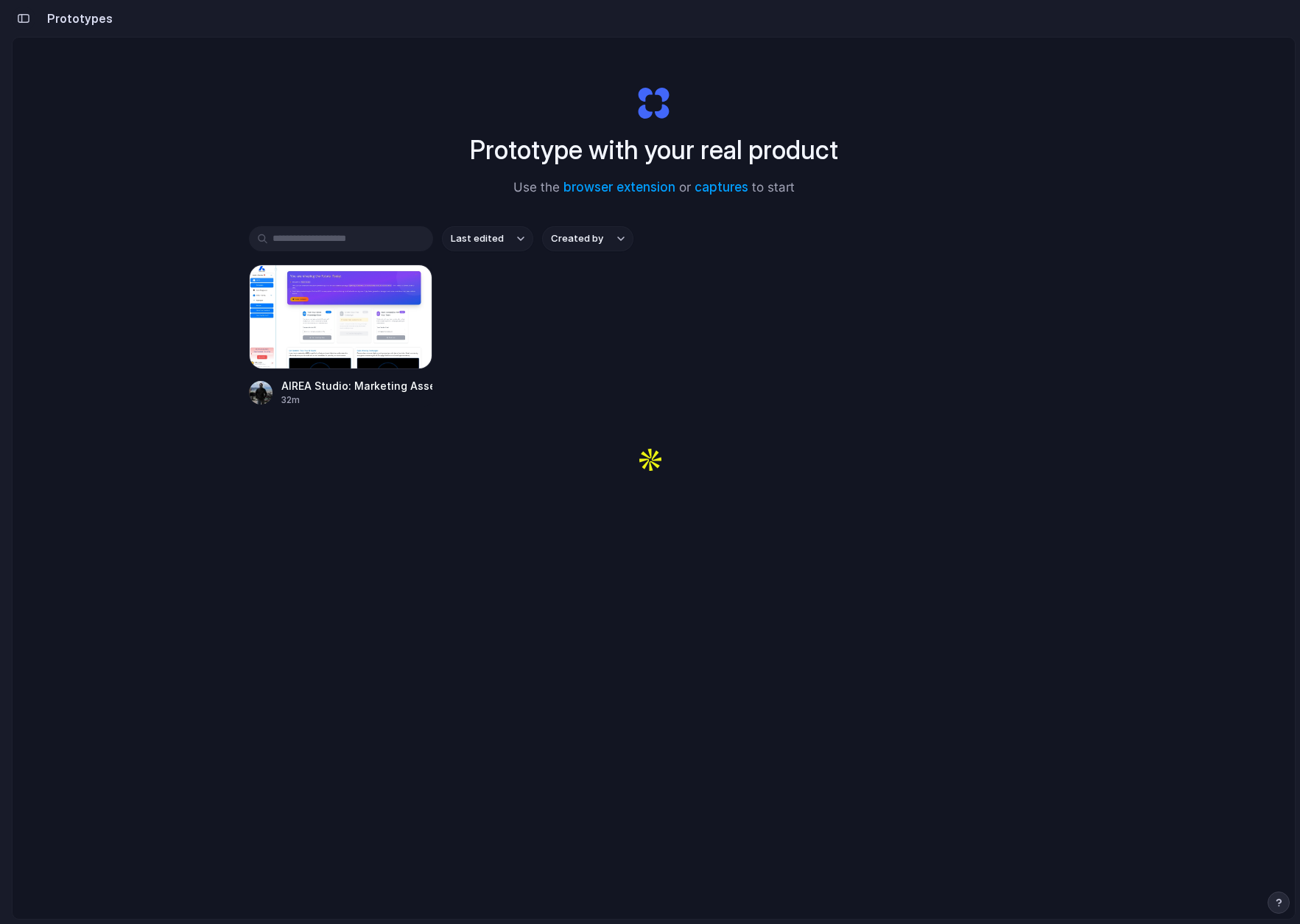
click at [26, 16] on div "button" at bounding box center [23, 18] width 13 height 10
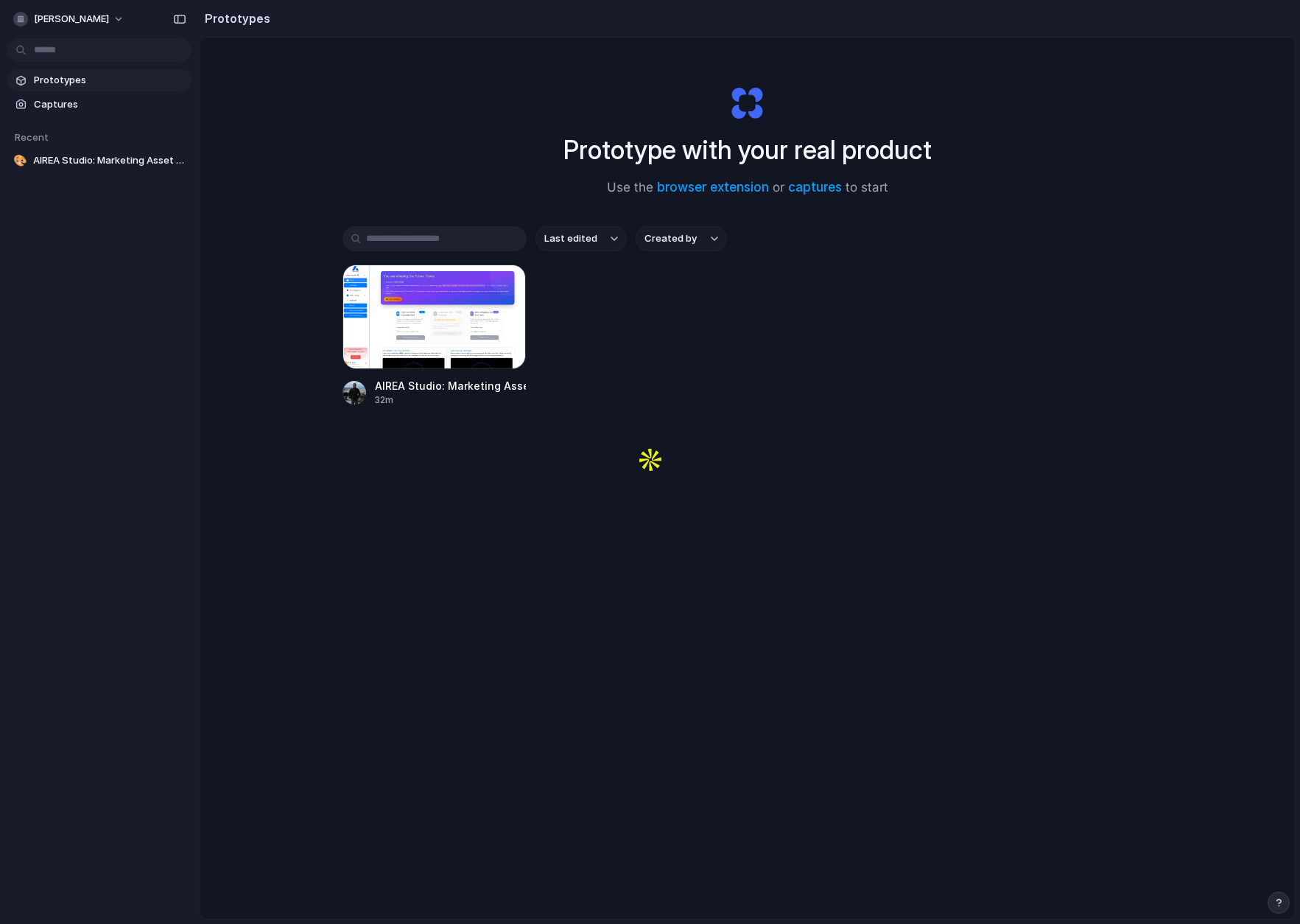
click at [338, 119] on div "Prototype with your real product Use the browser extension or captures to start…" at bounding box center [748, 516] width 1096 height 959
click at [25, 21] on div "button" at bounding box center [20, 19] width 15 height 15
click at [77, 118] on li "Sign out" at bounding box center [71, 123] width 123 height 23
